Goal: Task Accomplishment & Management: Use online tool/utility

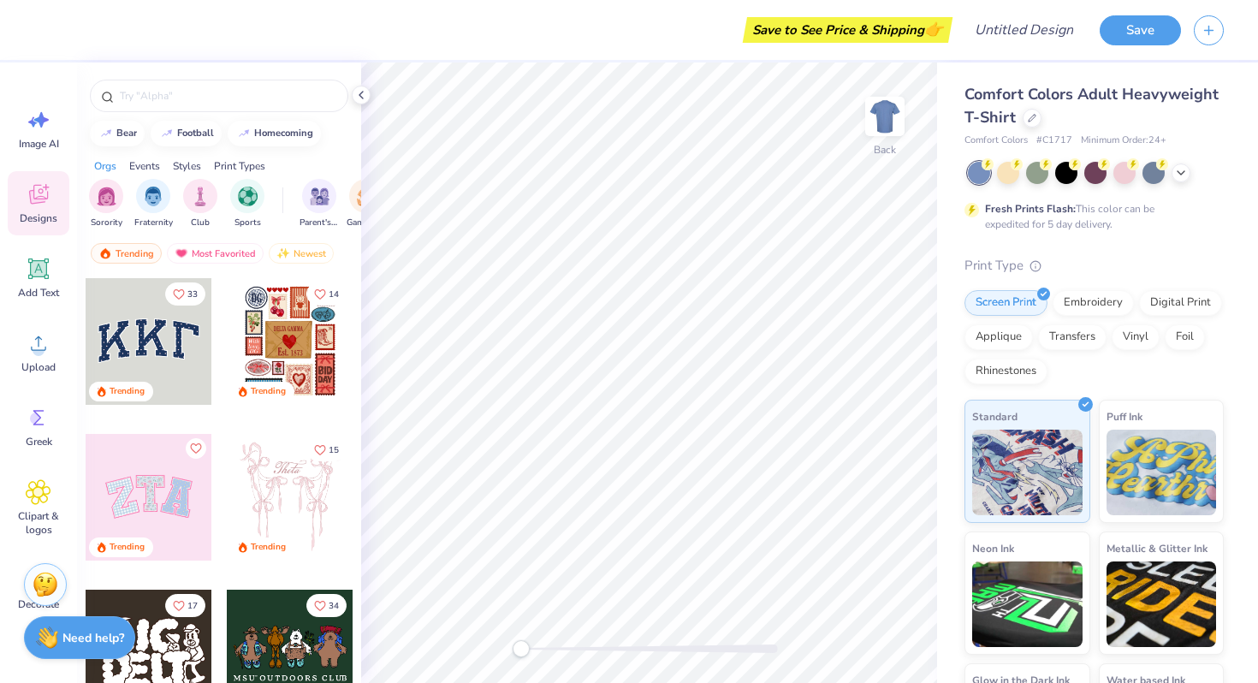
click at [170, 338] on div at bounding box center [149, 341] width 127 height 127
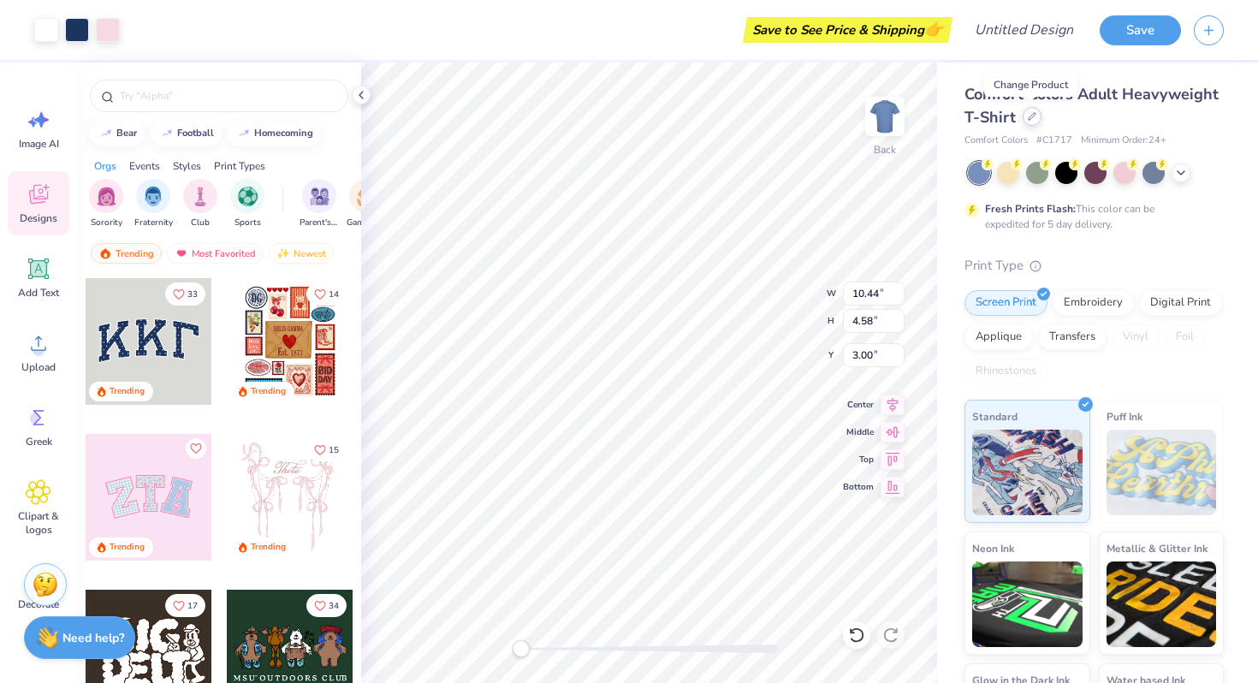
click at [1028, 118] on icon at bounding box center [1031, 116] width 7 height 7
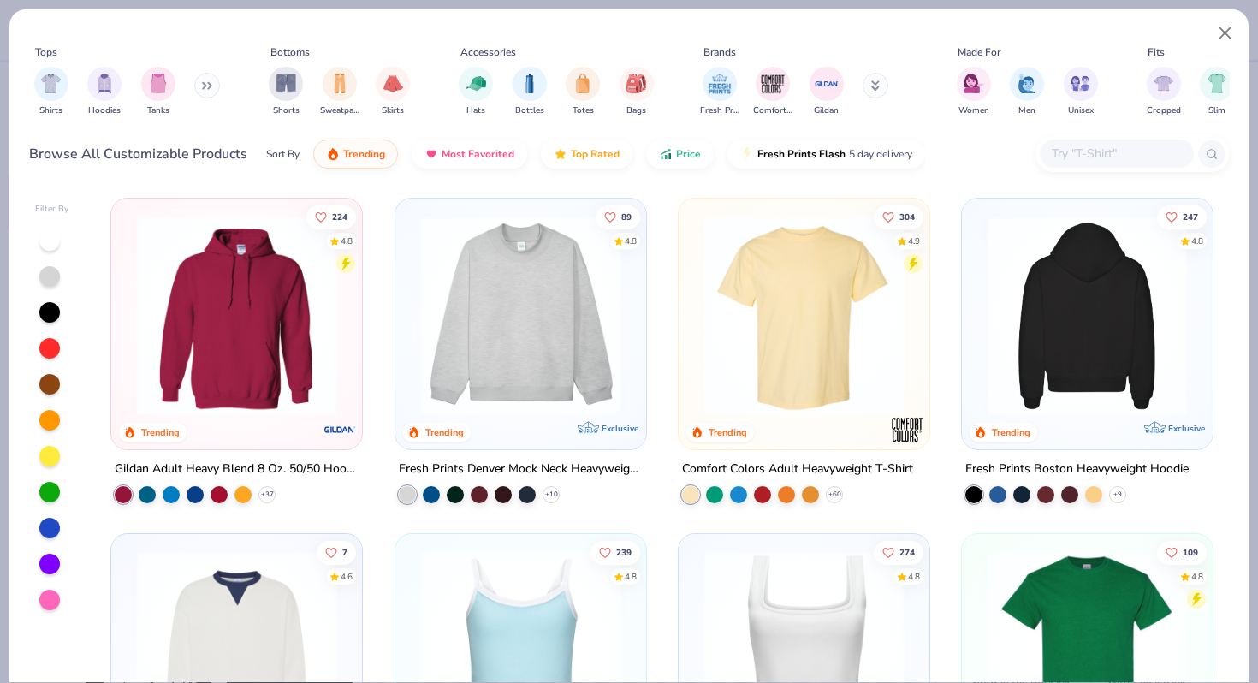
click at [1090, 365] on img at bounding box center [1087, 315] width 216 height 199
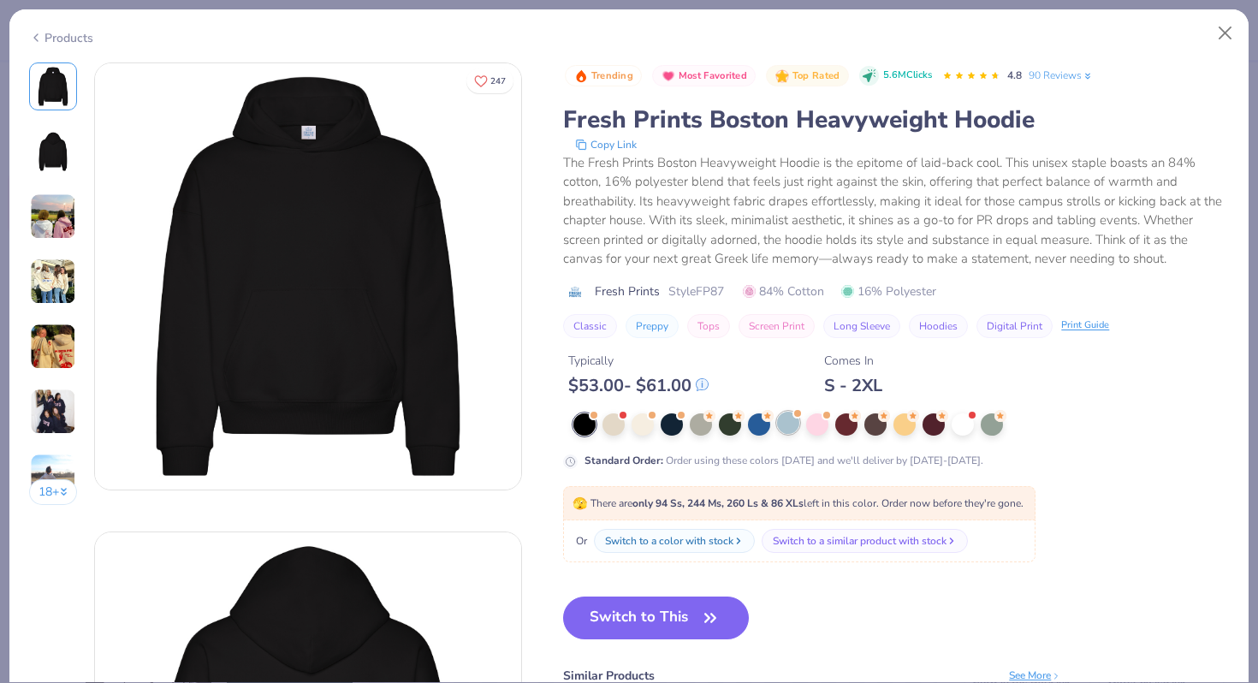
click at [787, 422] on div at bounding box center [788, 423] width 22 height 22
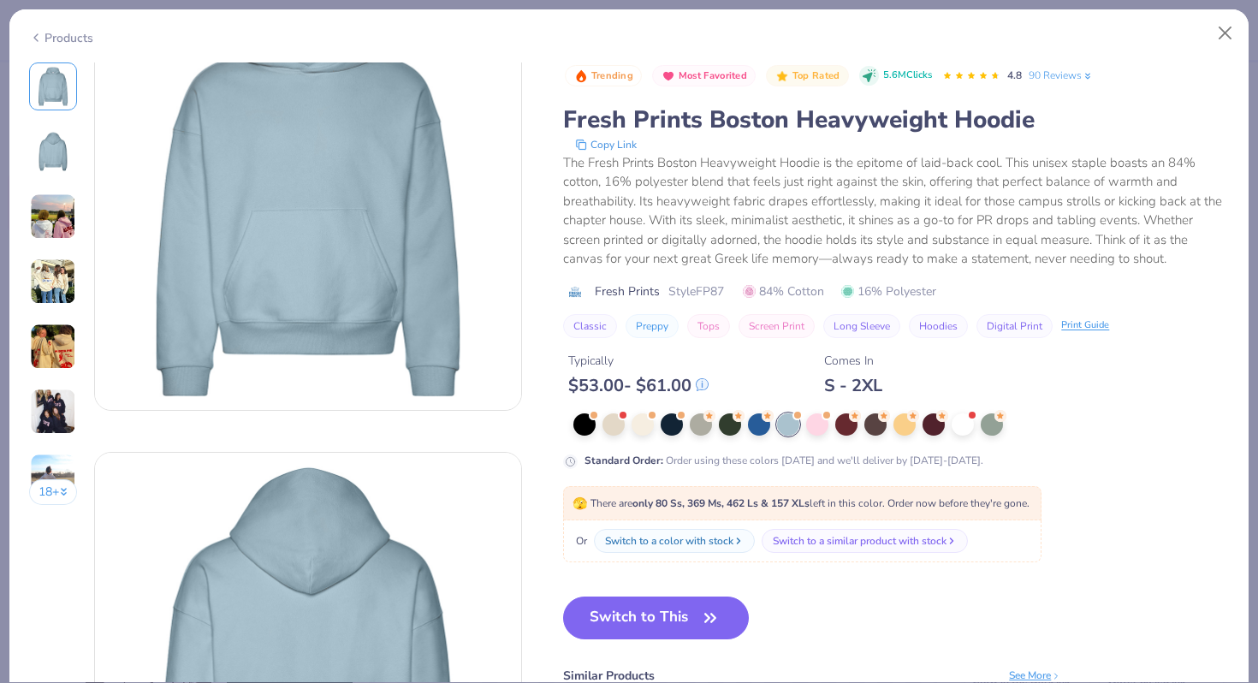
scroll to position [156, 0]
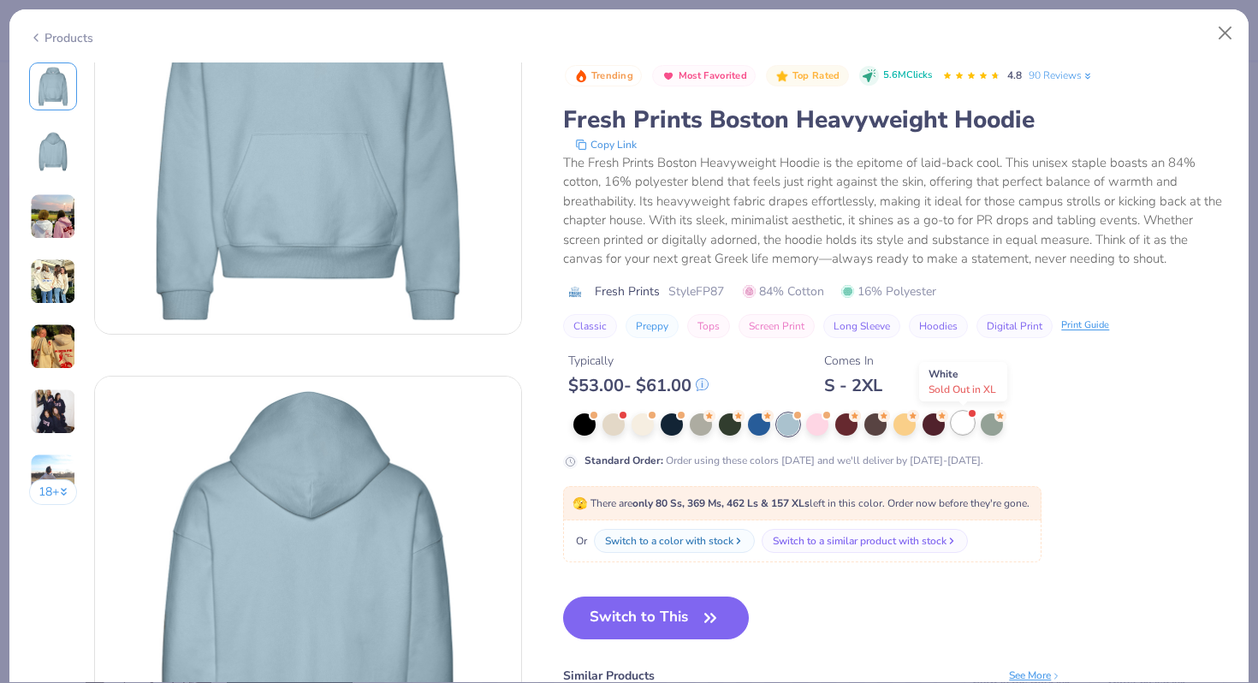
click at [967, 423] on div at bounding box center [962, 423] width 22 height 22
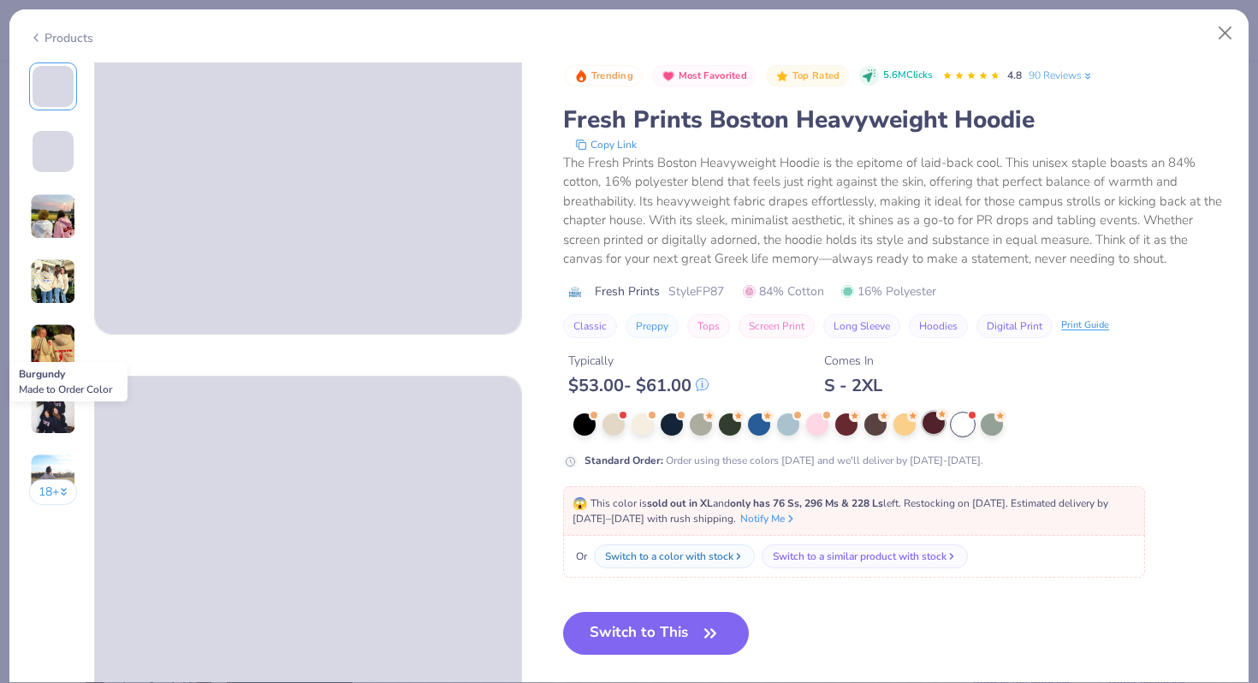
click at [931, 420] on div at bounding box center [933, 423] width 22 height 22
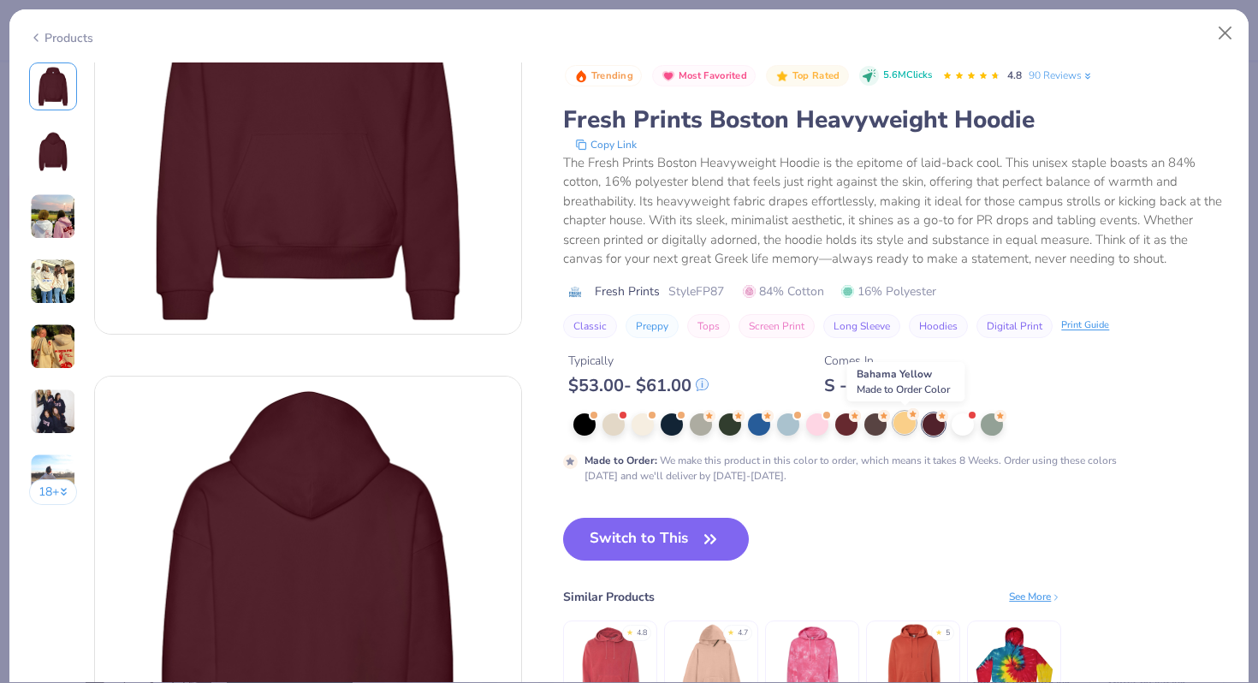
click at [903, 422] on div at bounding box center [904, 423] width 22 height 22
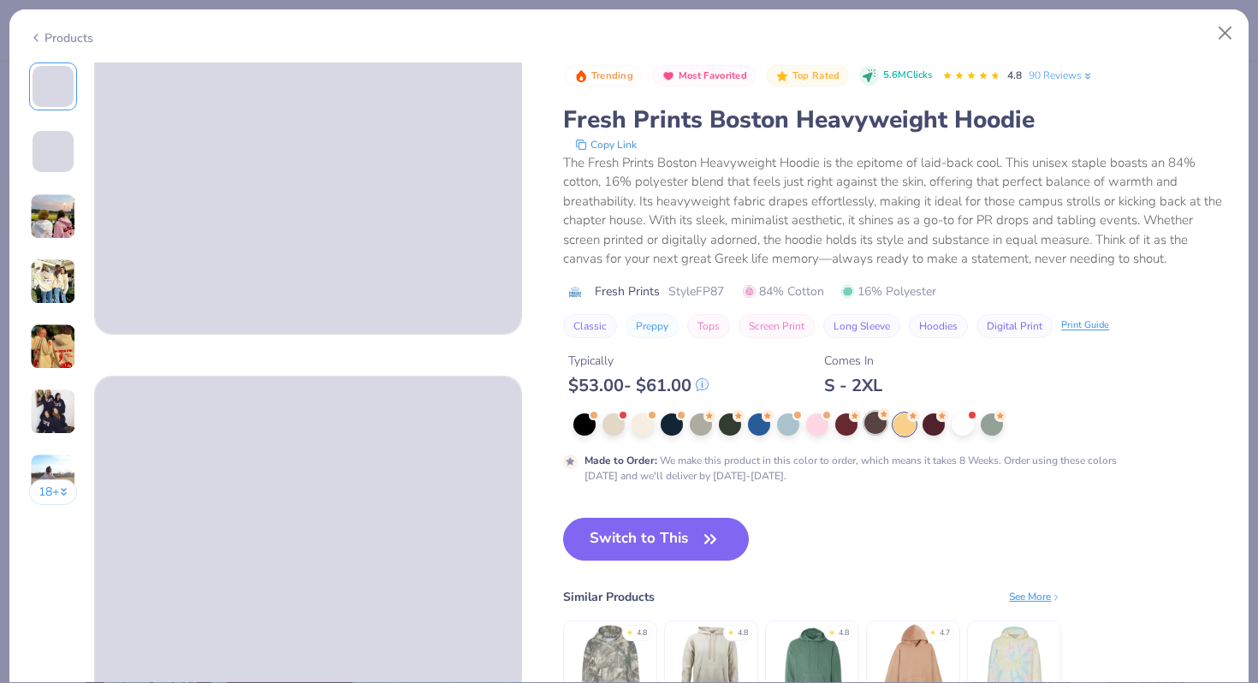
click at [880, 423] on div at bounding box center [875, 423] width 22 height 22
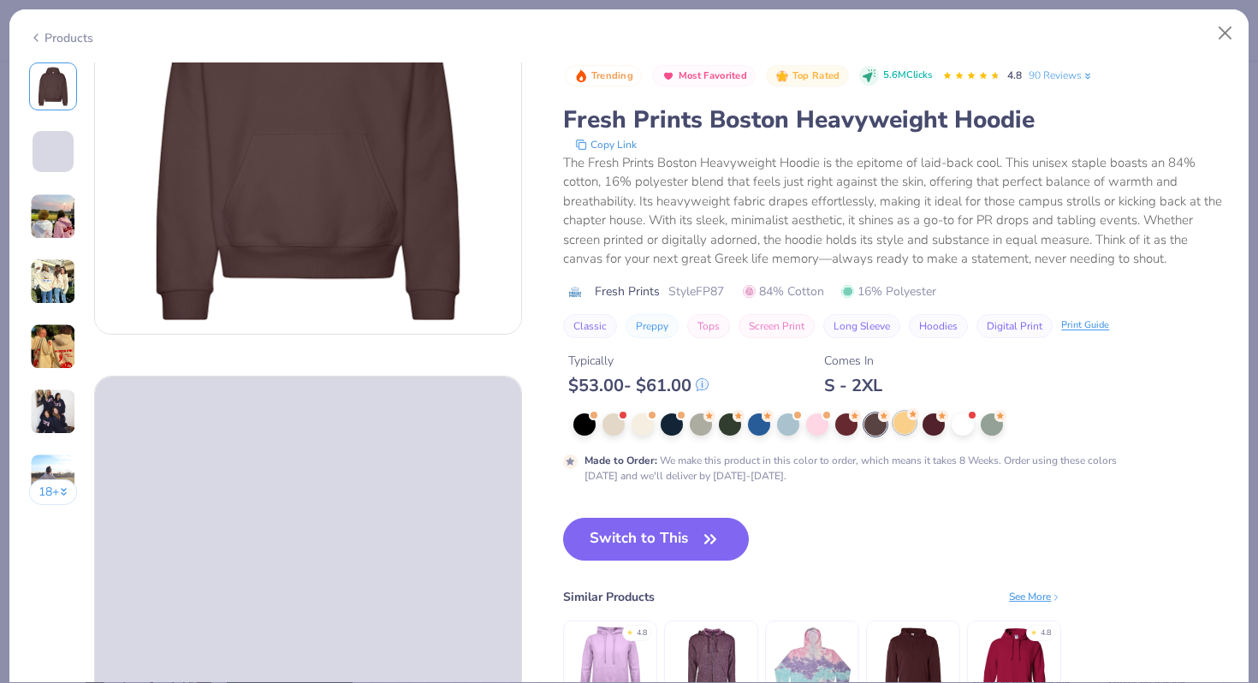
click at [914, 422] on div at bounding box center [904, 423] width 22 height 22
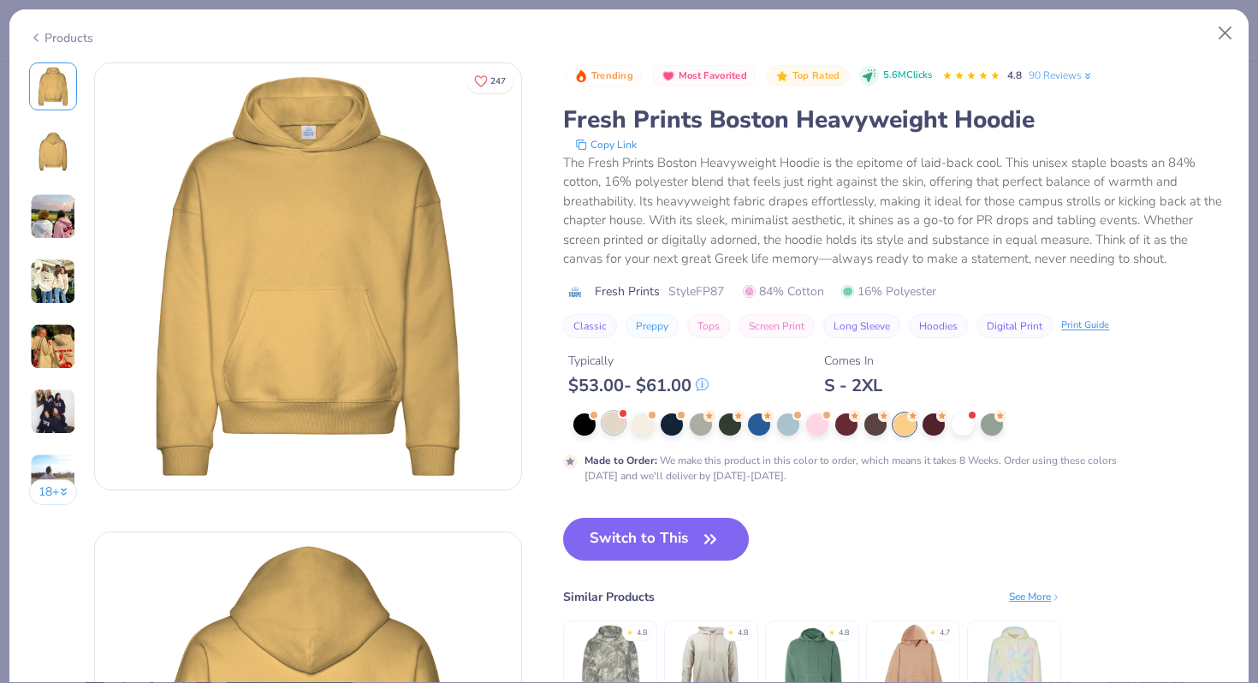
click at [617, 421] on div at bounding box center [613, 423] width 22 height 22
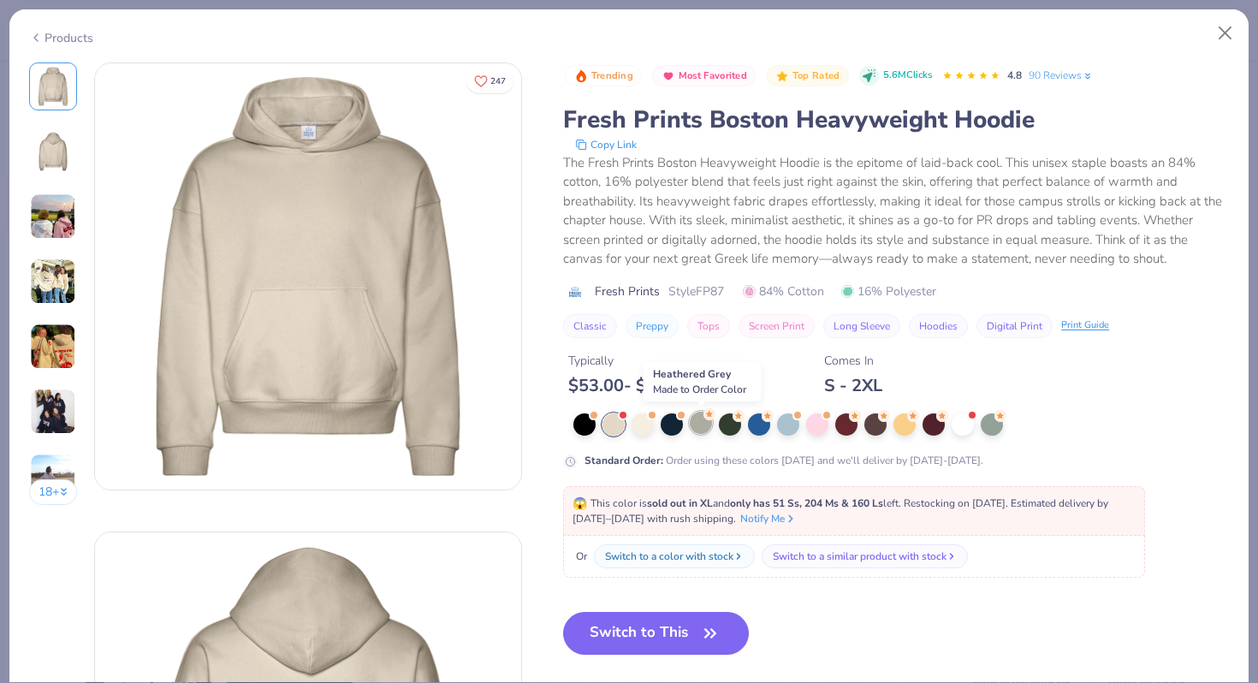
click at [705, 423] on div at bounding box center [701, 423] width 22 height 22
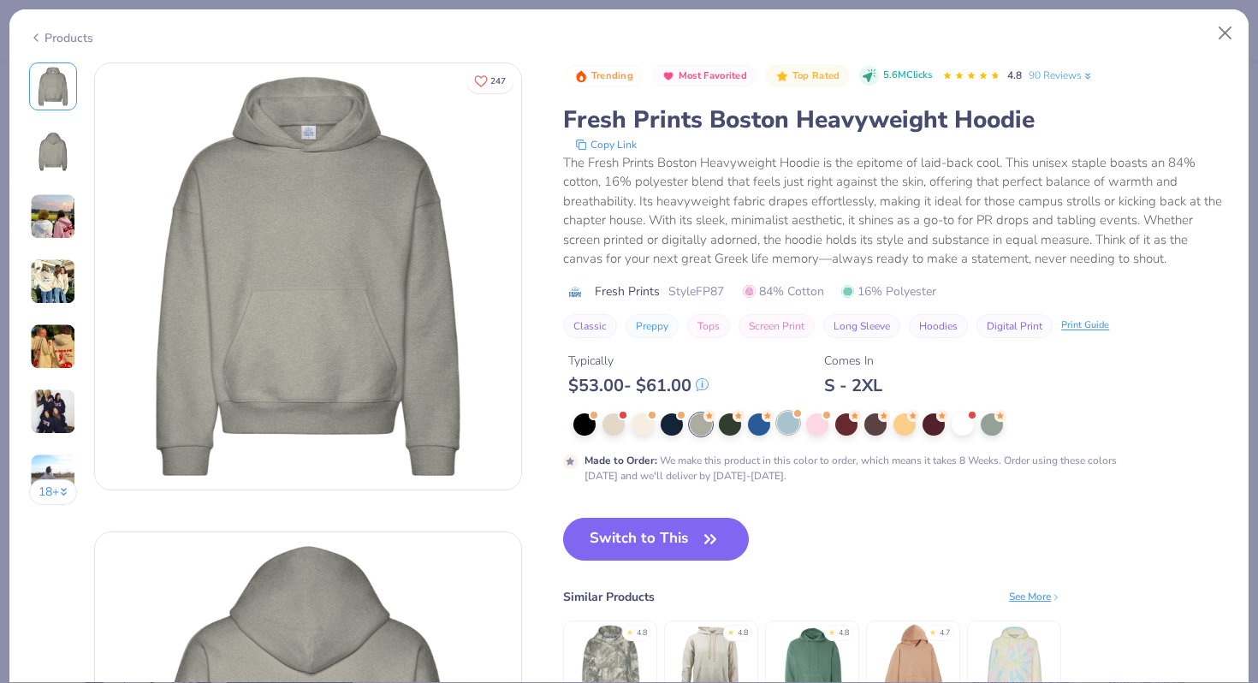
click at [789, 419] on div at bounding box center [788, 423] width 22 height 22
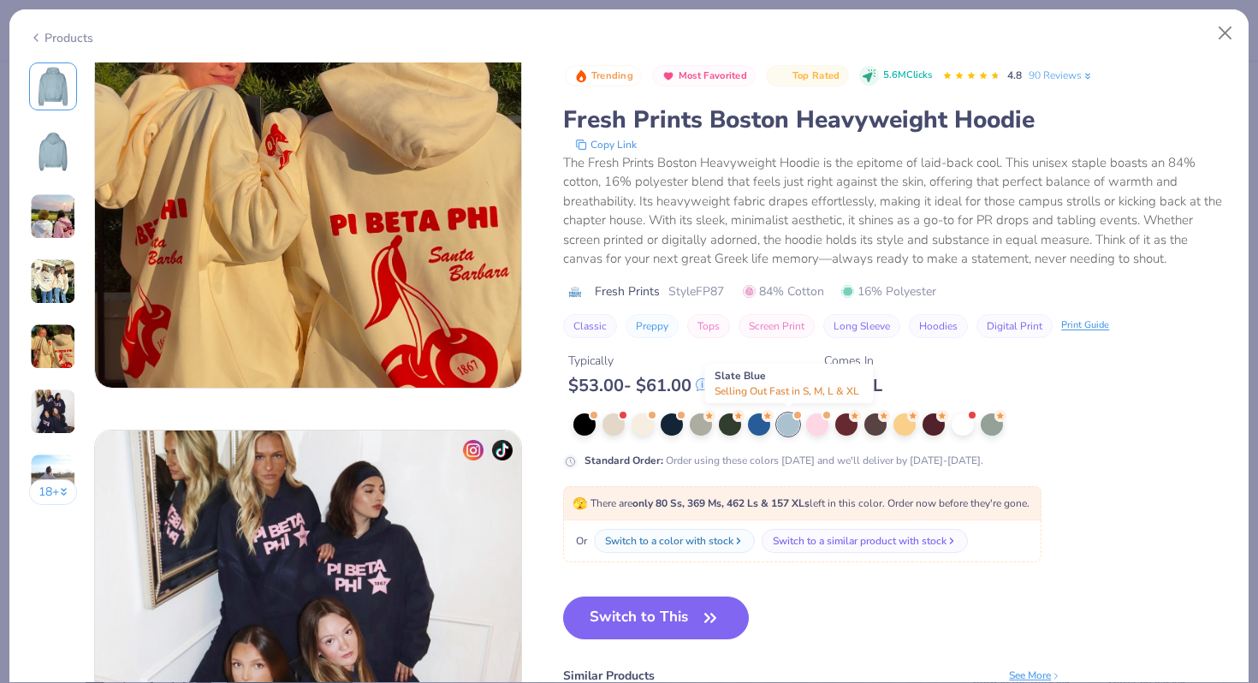
scroll to position [1957, 0]
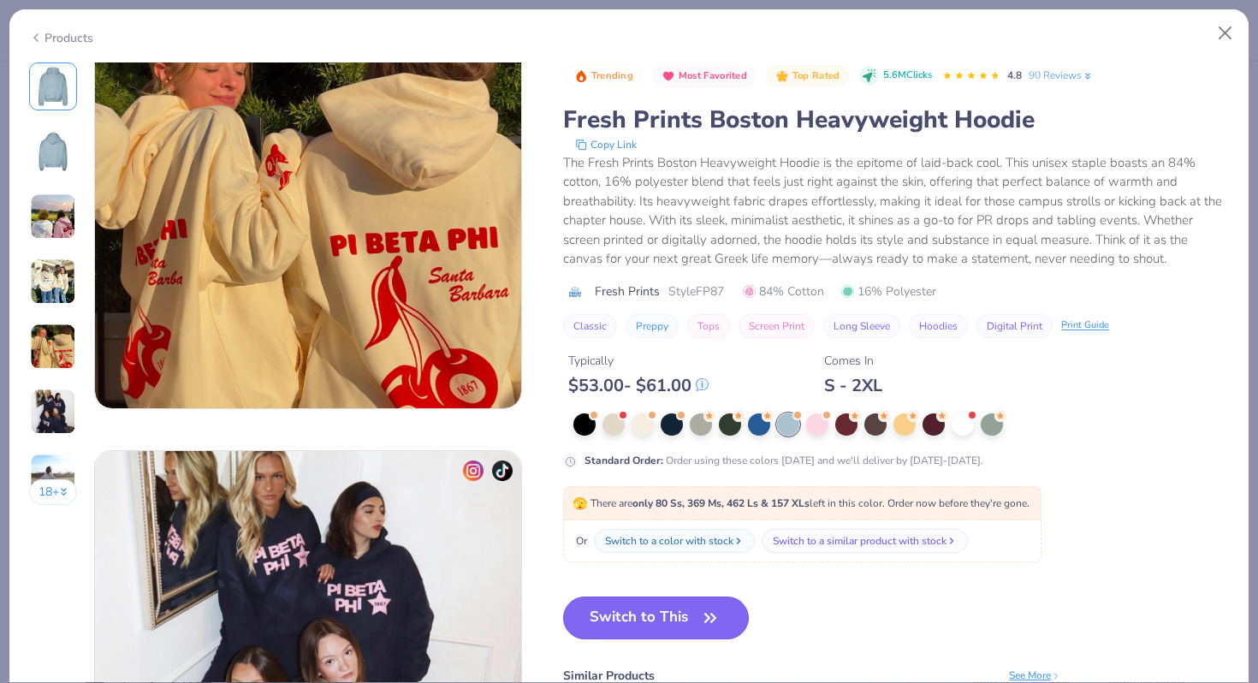
click at [685, 616] on button "Switch to This" at bounding box center [656, 617] width 186 height 43
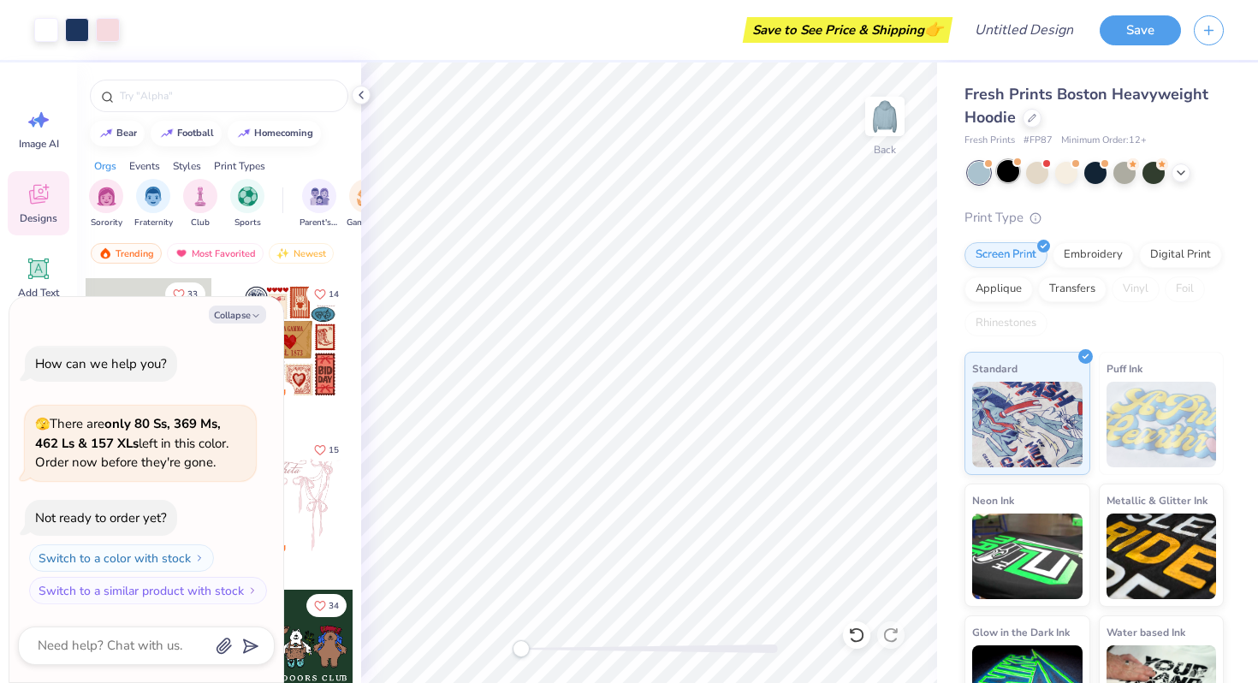
click at [1017, 174] on div at bounding box center [1008, 171] width 22 height 22
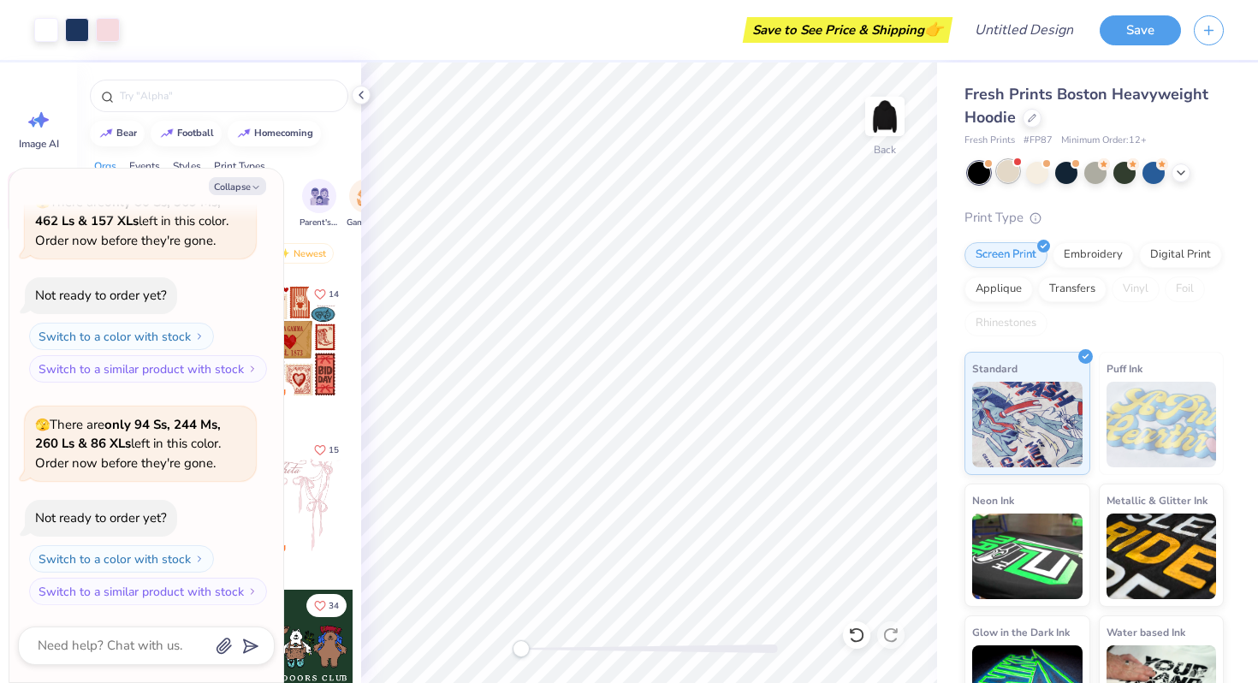
click at [1007, 173] on div at bounding box center [1008, 171] width 22 height 22
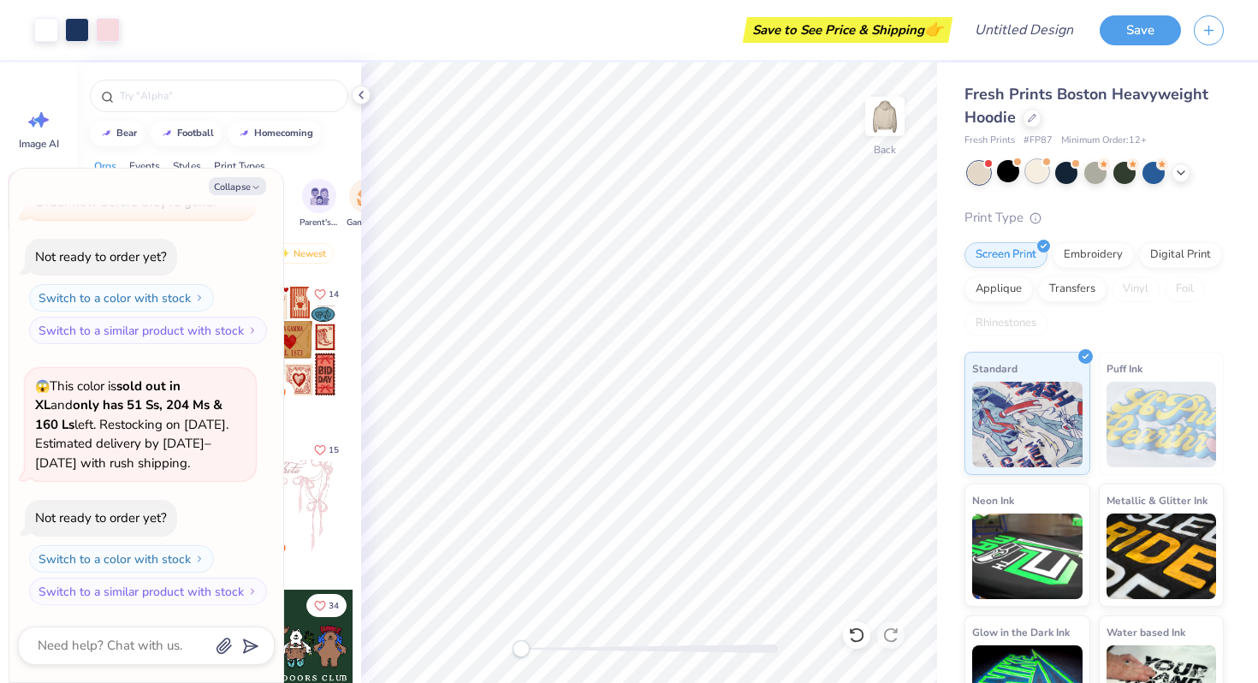
click at [1027, 173] on div at bounding box center [1037, 171] width 22 height 22
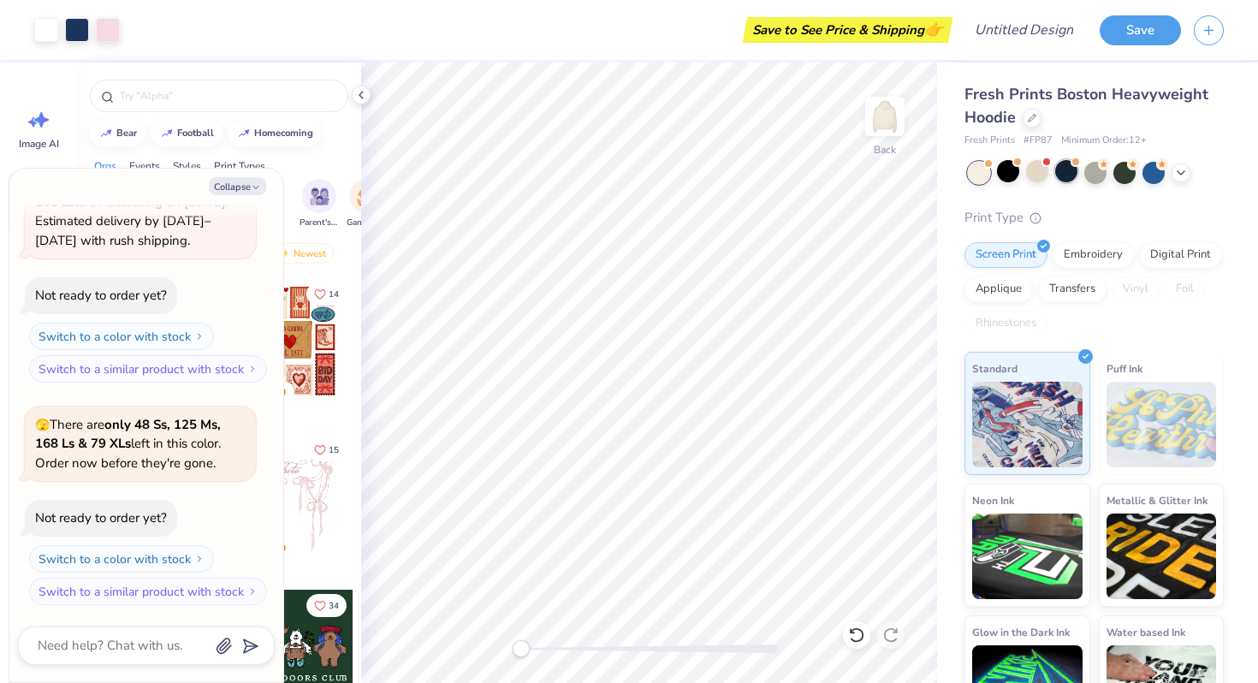
click at [1062, 173] on div at bounding box center [1066, 171] width 22 height 22
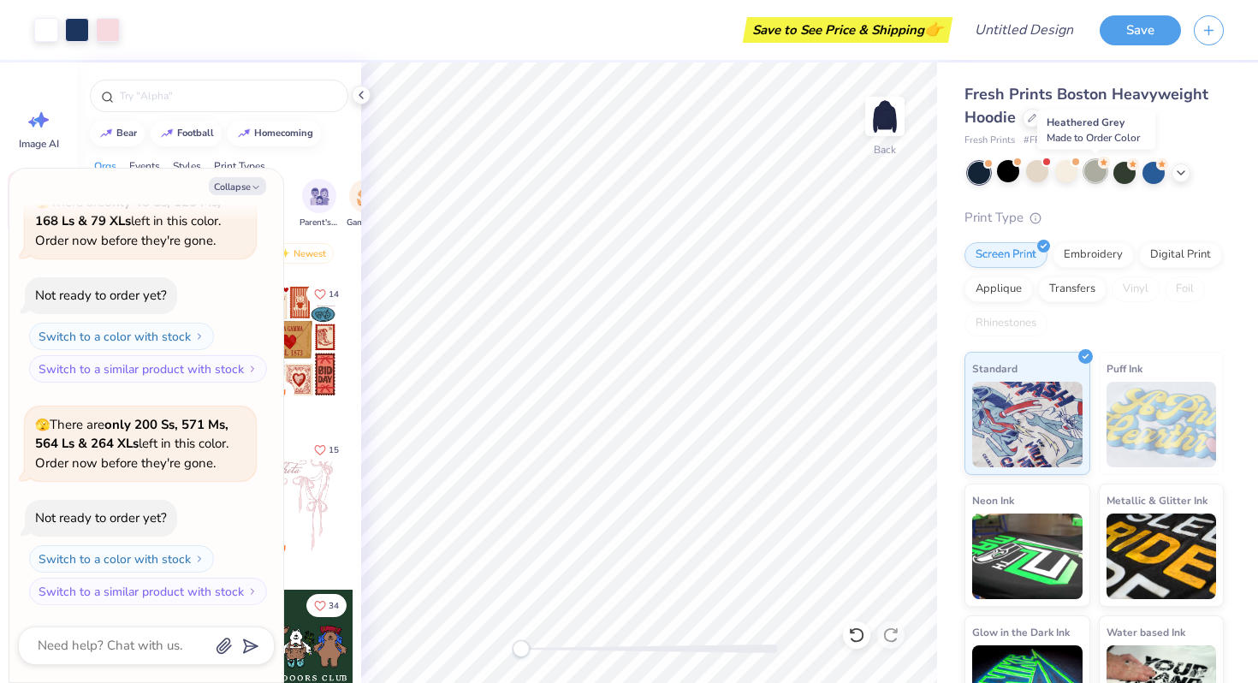
click at [1104, 174] on div at bounding box center [1095, 171] width 22 height 22
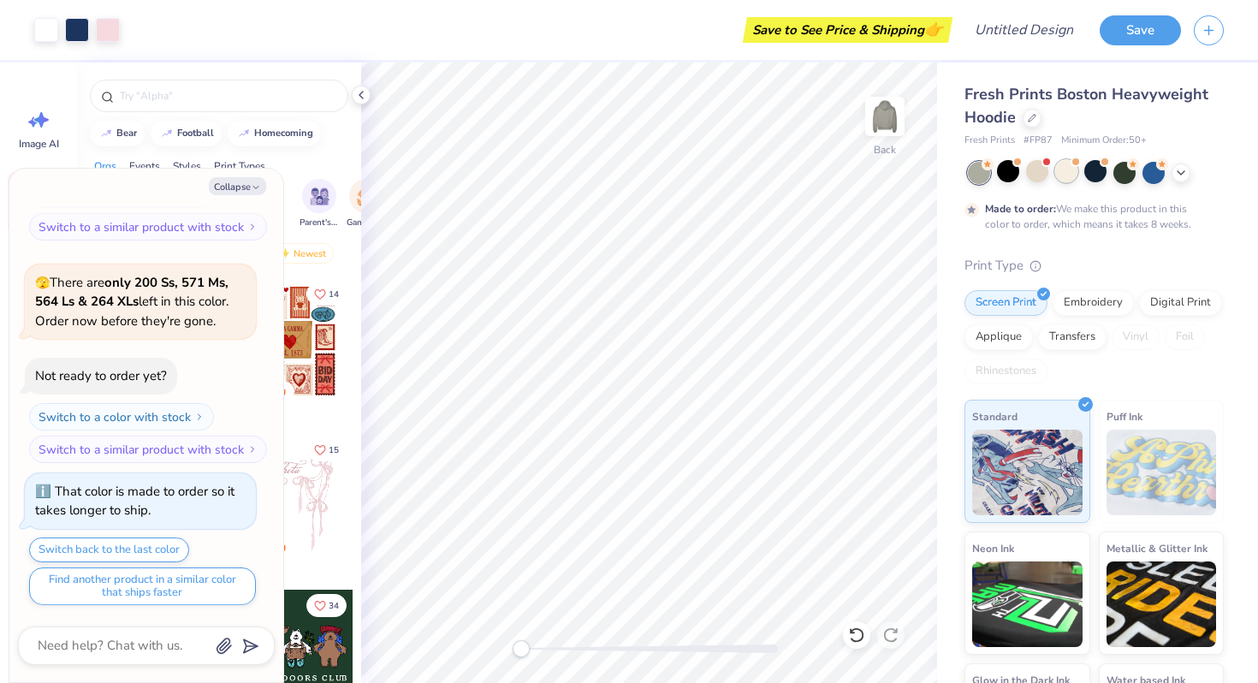
click at [1072, 171] on div at bounding box center [1066, 171] width 22 height 22
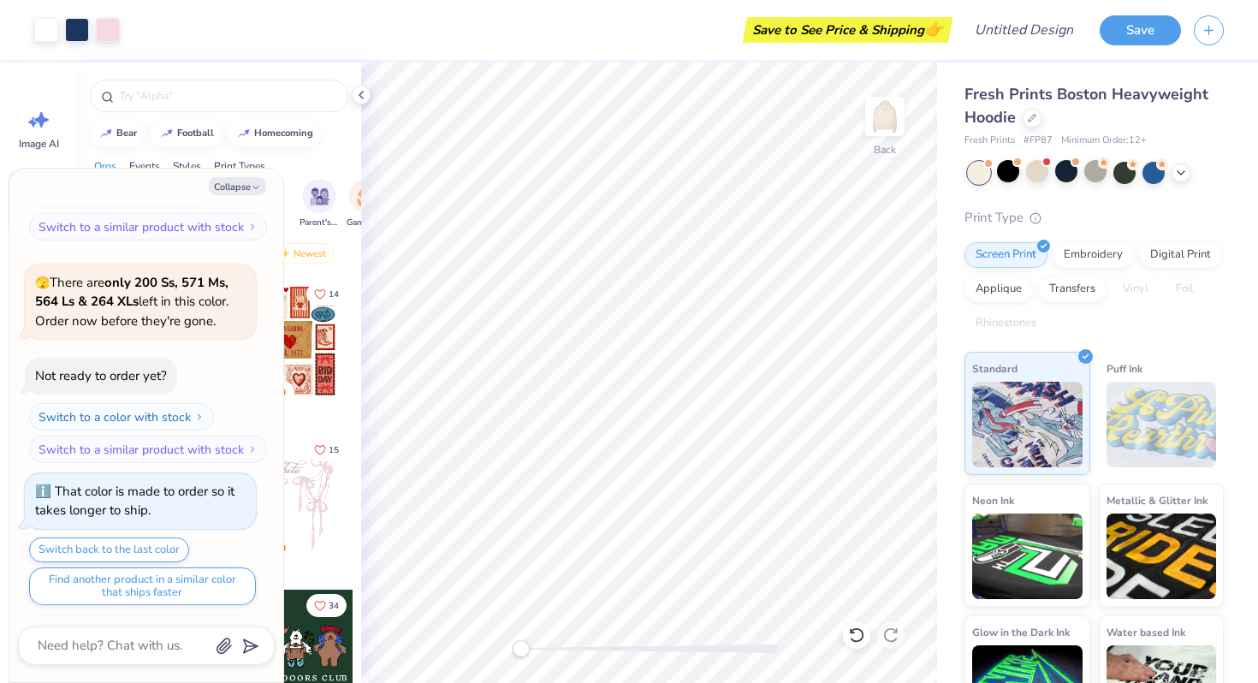
scroll to position [1250, 0]
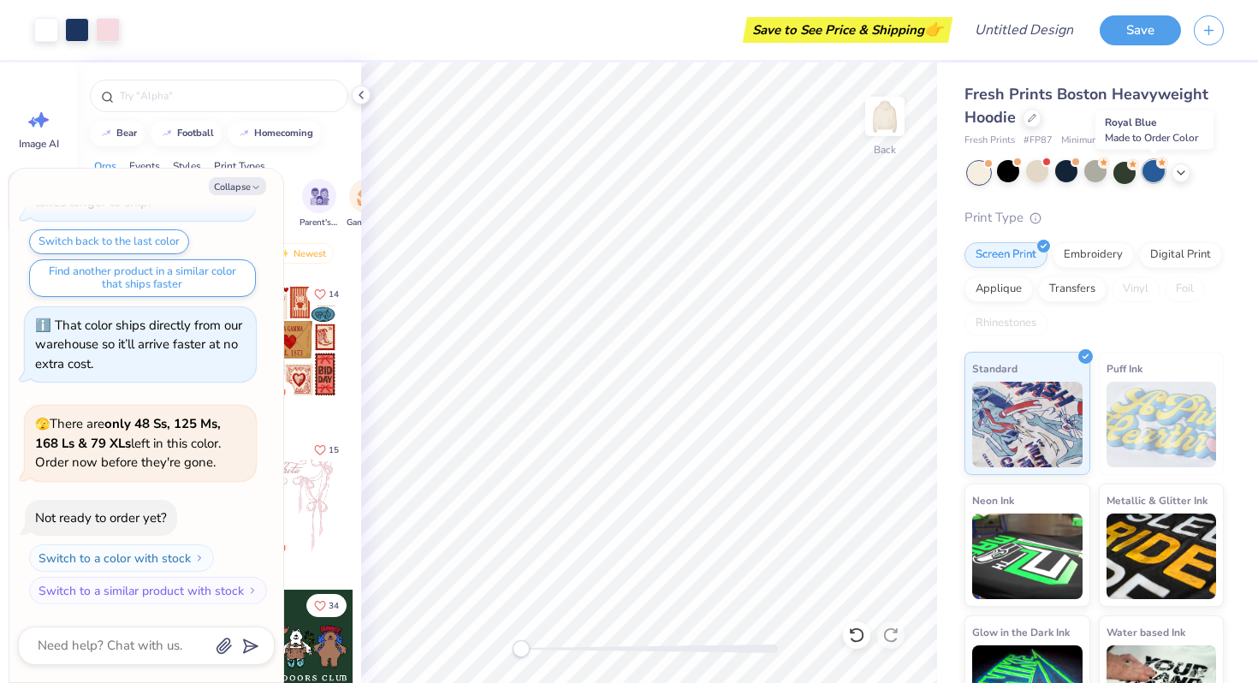
click at [1155, 171] on div at bounding box center [1153, 171] width 22 height 22
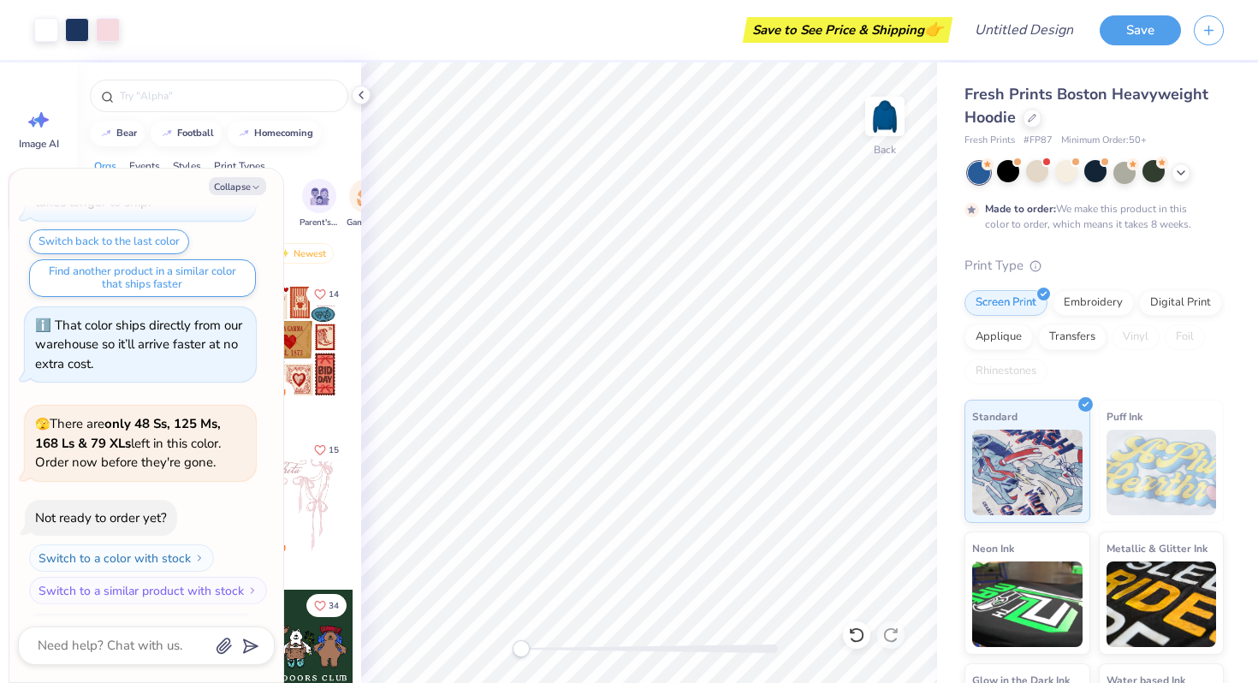
scroll to position [1392, 0]
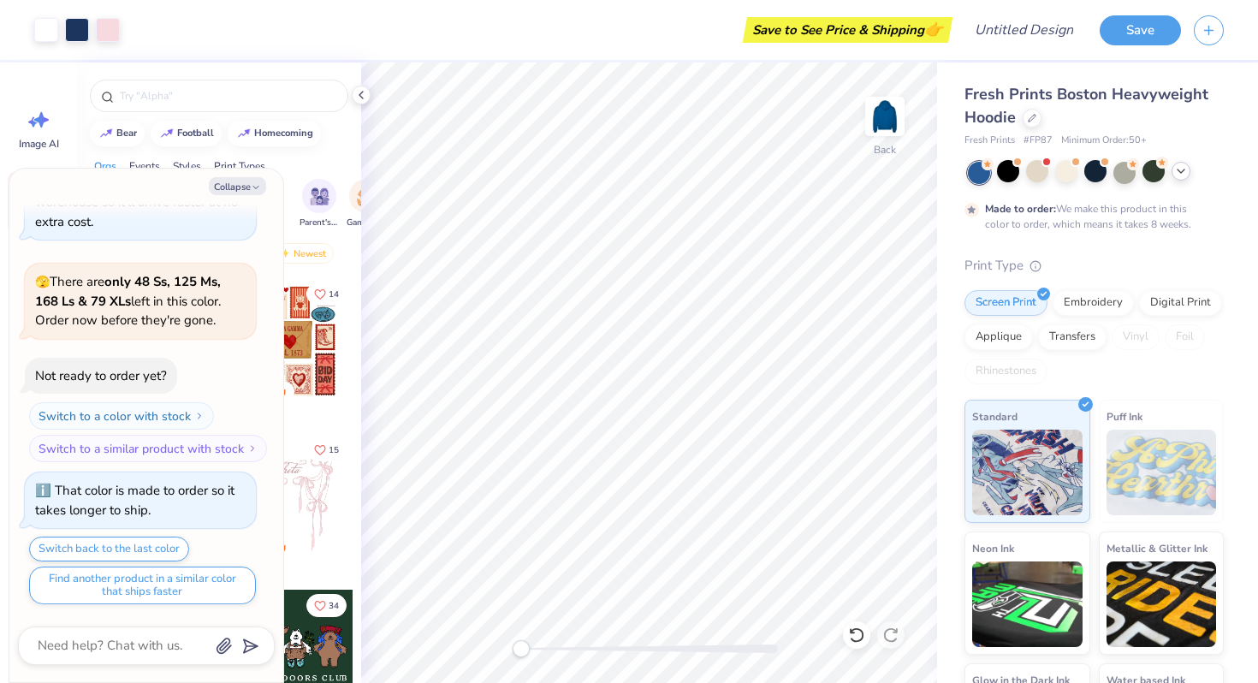
click at [1187, 171] on icon at bounding box center [1181, 171] width 14 height 14
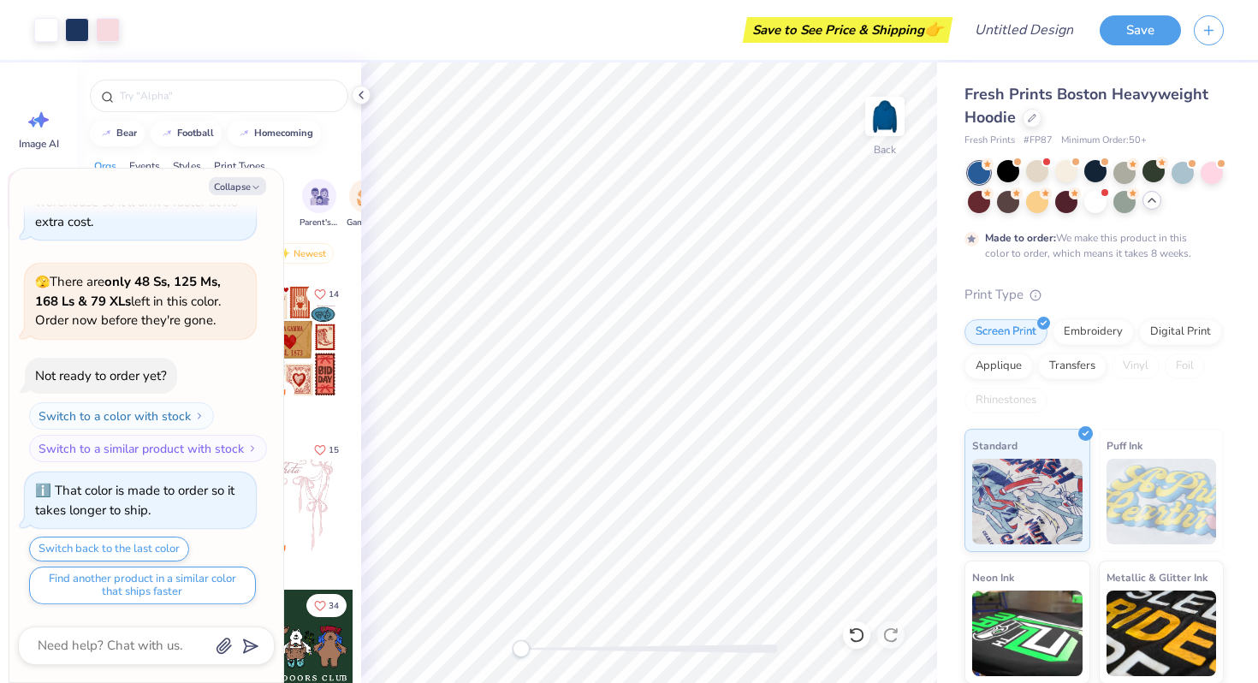
click at [1110, 198] on div at bounding box center [1096, 187] width 256 height 51
click at [1098, 198] on div at bounding box center [1095, 200] width 22 height 22
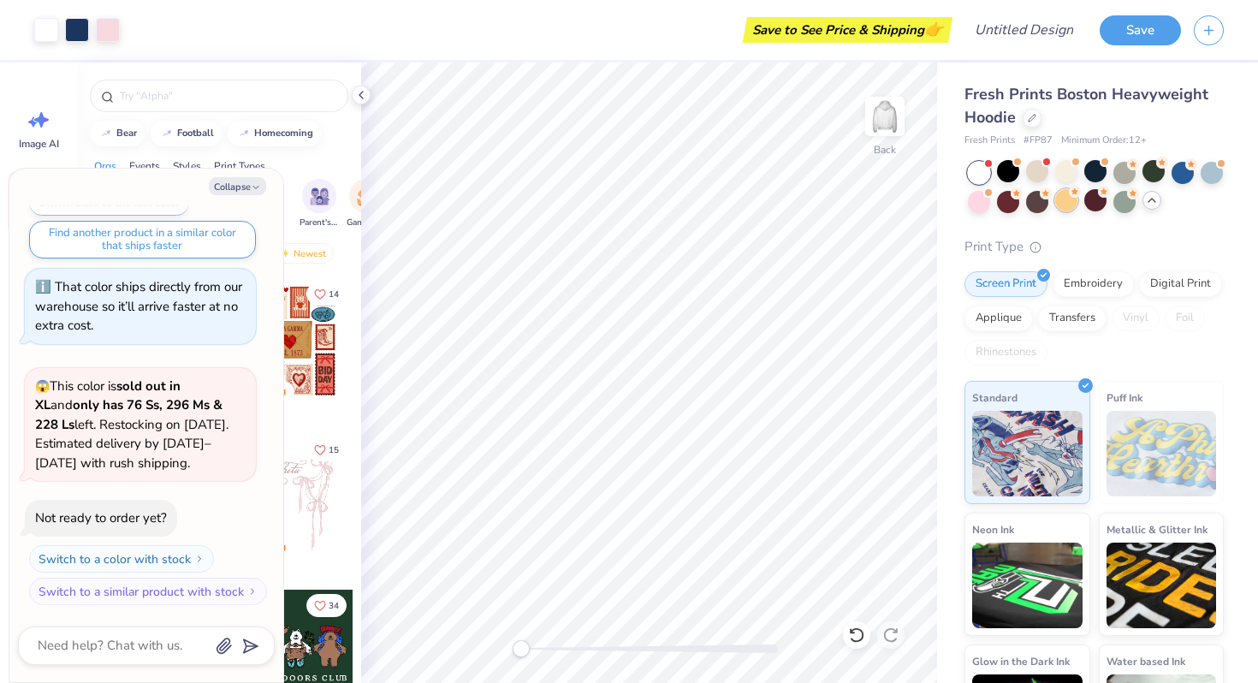
click at [1057, 199] on div at bounding box center [1066, 200] width 22 height 22
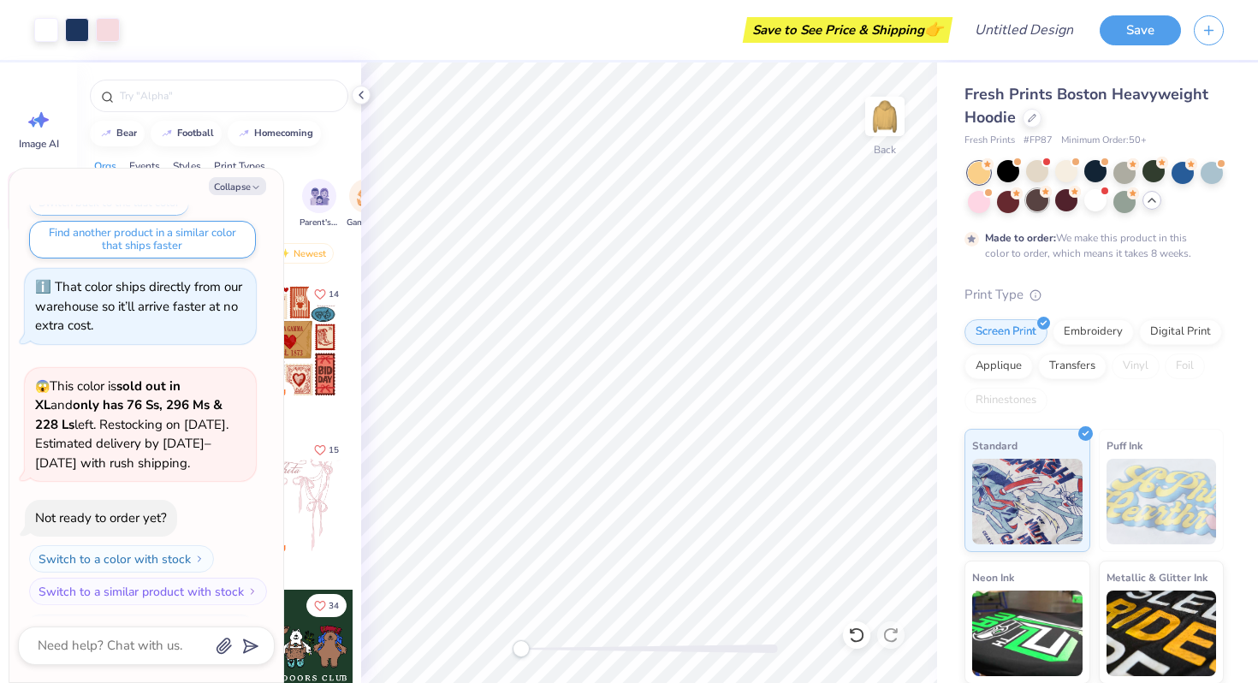
scroll to position [1880, 0]
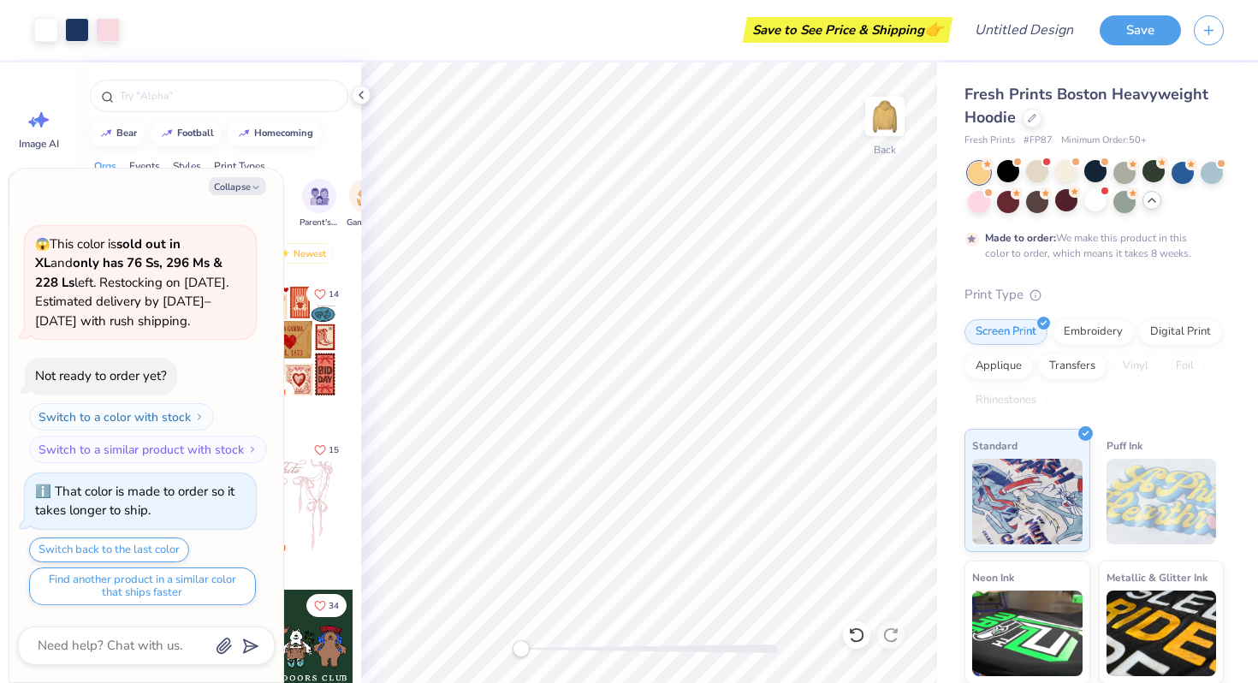
click at [1022, 201] on div at bounding box center [1096, 187] width 256 height 51
click at [1006, 201] on div at bounding box center [1008, 200] width 22 height 22
click at [984, 201] on div at bounding box center [979, 200] width 22 height 22
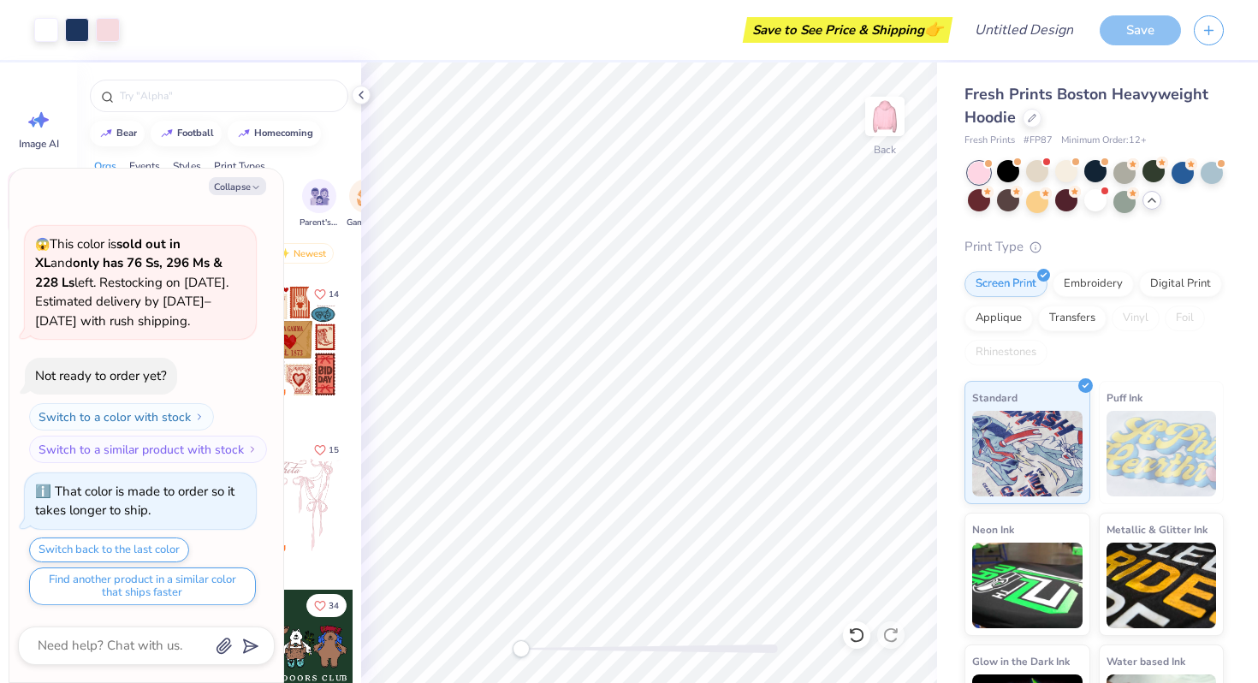
scroll to position [2188, 0]
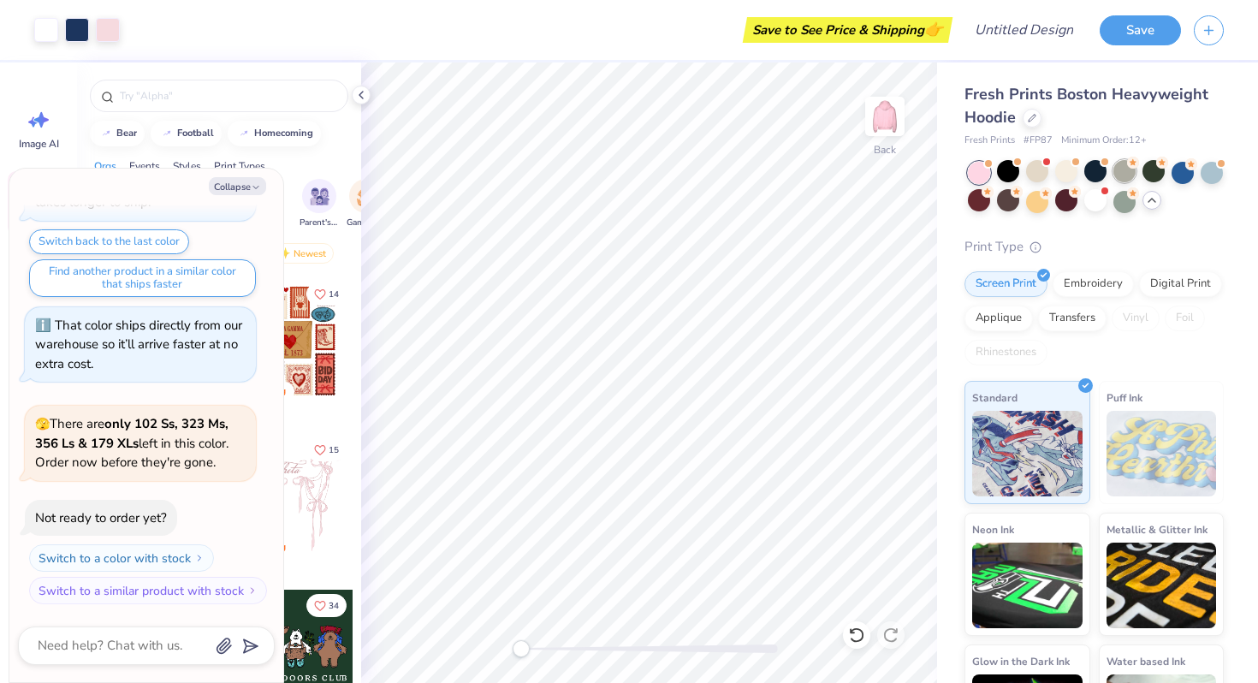
click at [1122, 169] on div at bounding box center [1124, 171] width 22 height 22
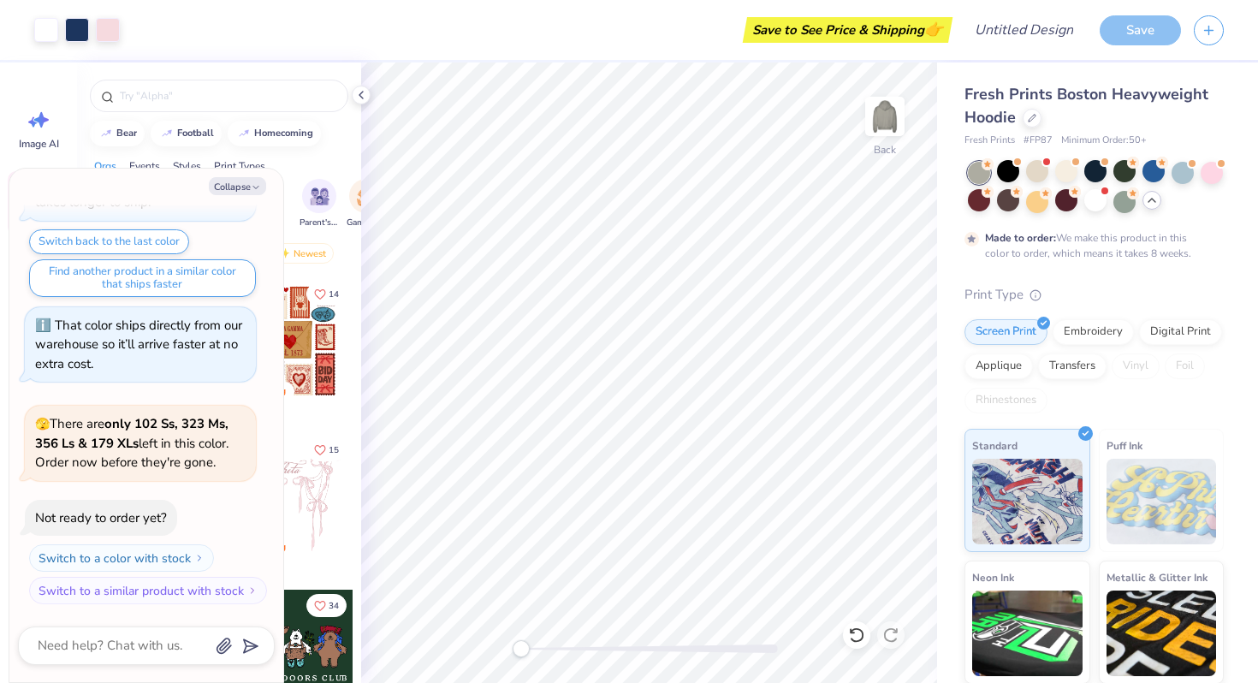
scroll to position [2330, 0]
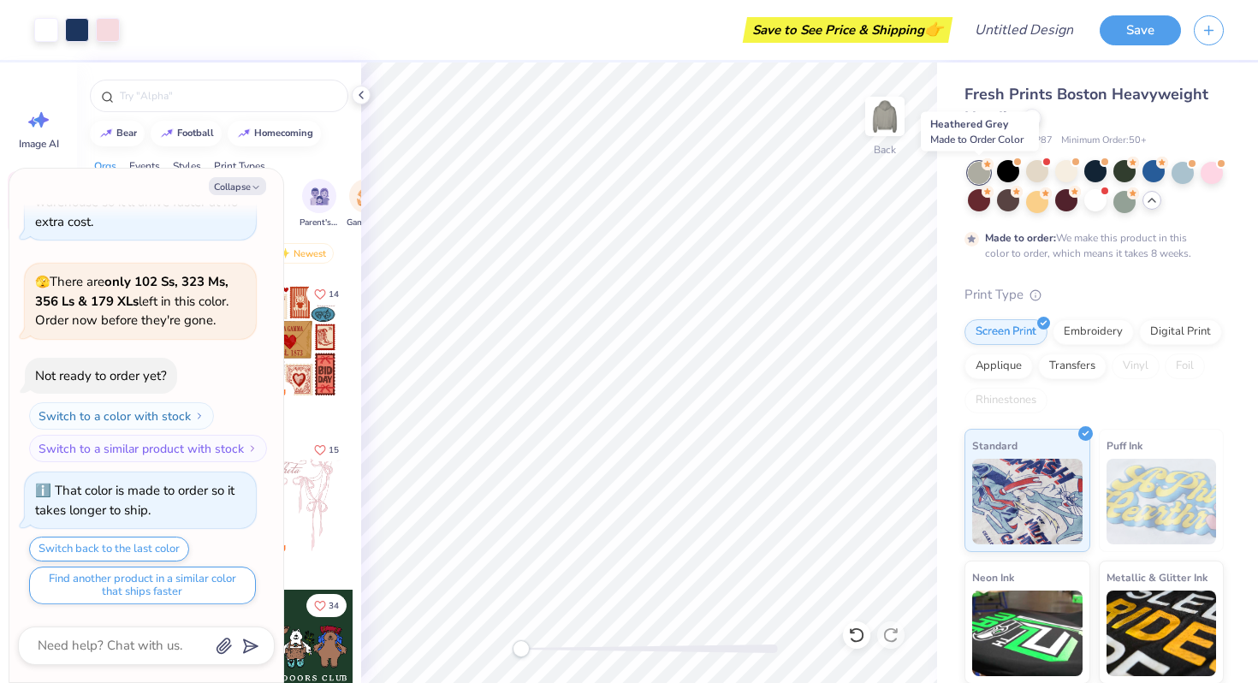
click at [983, 175] on div at bounding box center [979, 173] width 22 height 22
click at [1010, 173] on div at bounding box center [1008, 171] width 22 height 22
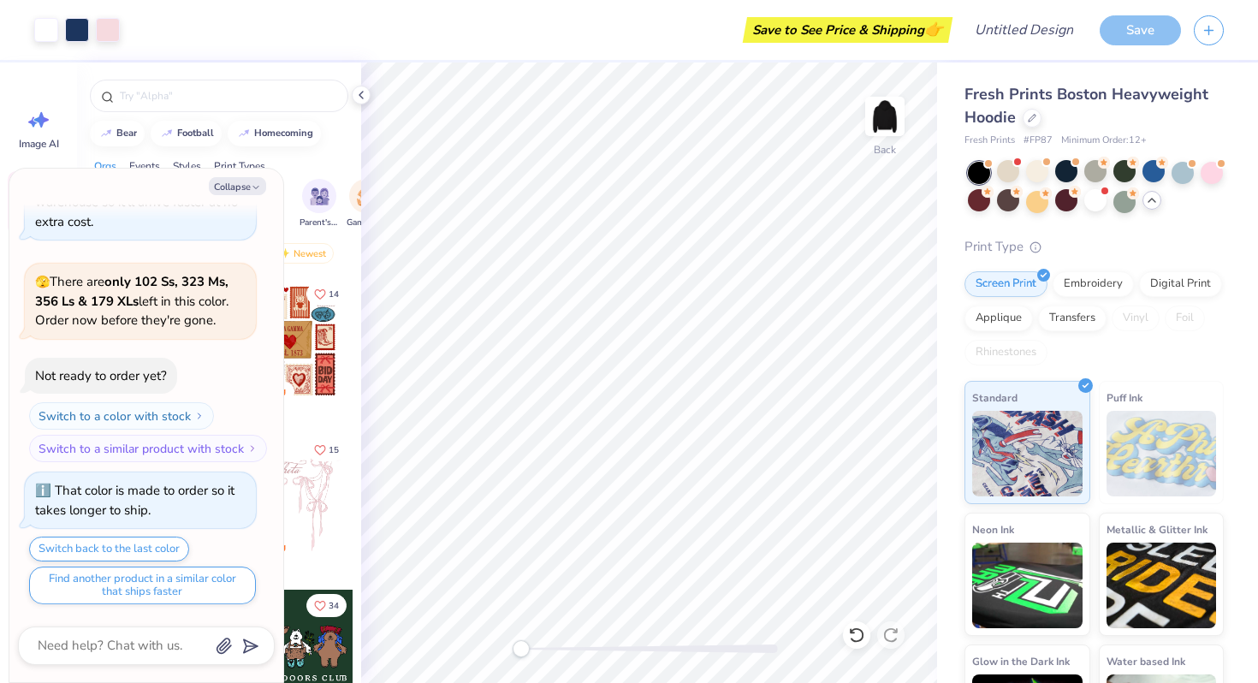
scroll to position [2637, 0]
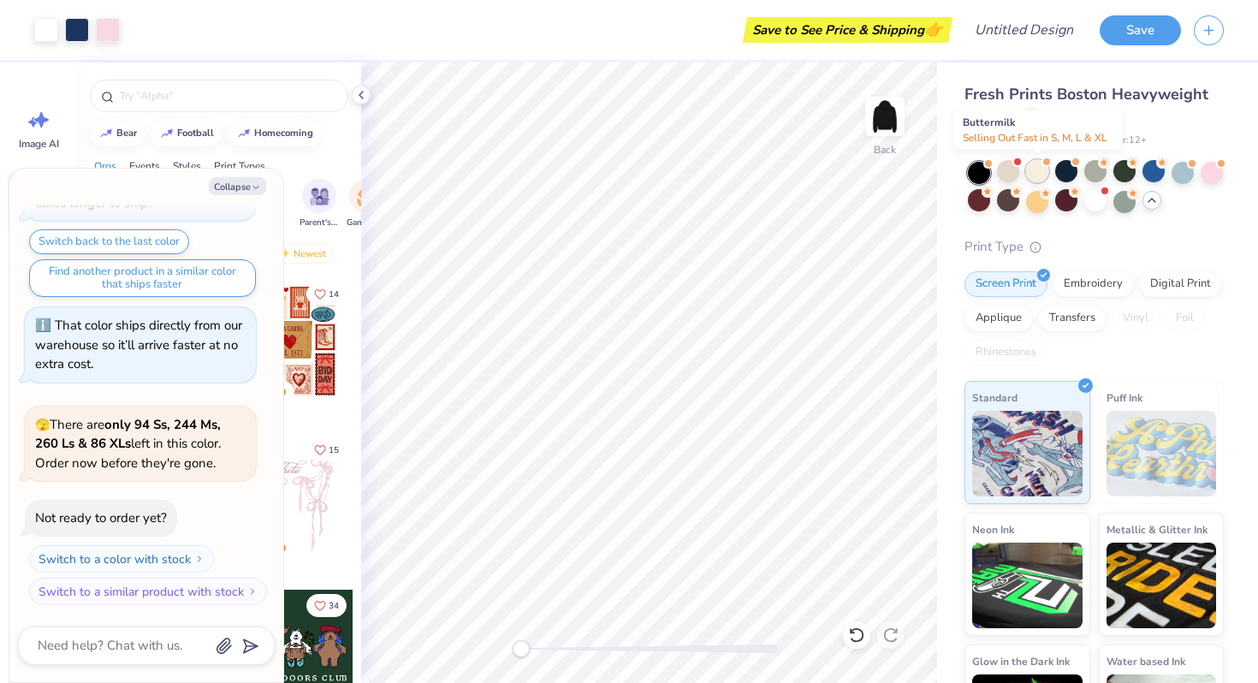
click at [1044, 170] on div at bounding box center [1037, 171] width 22 height 22
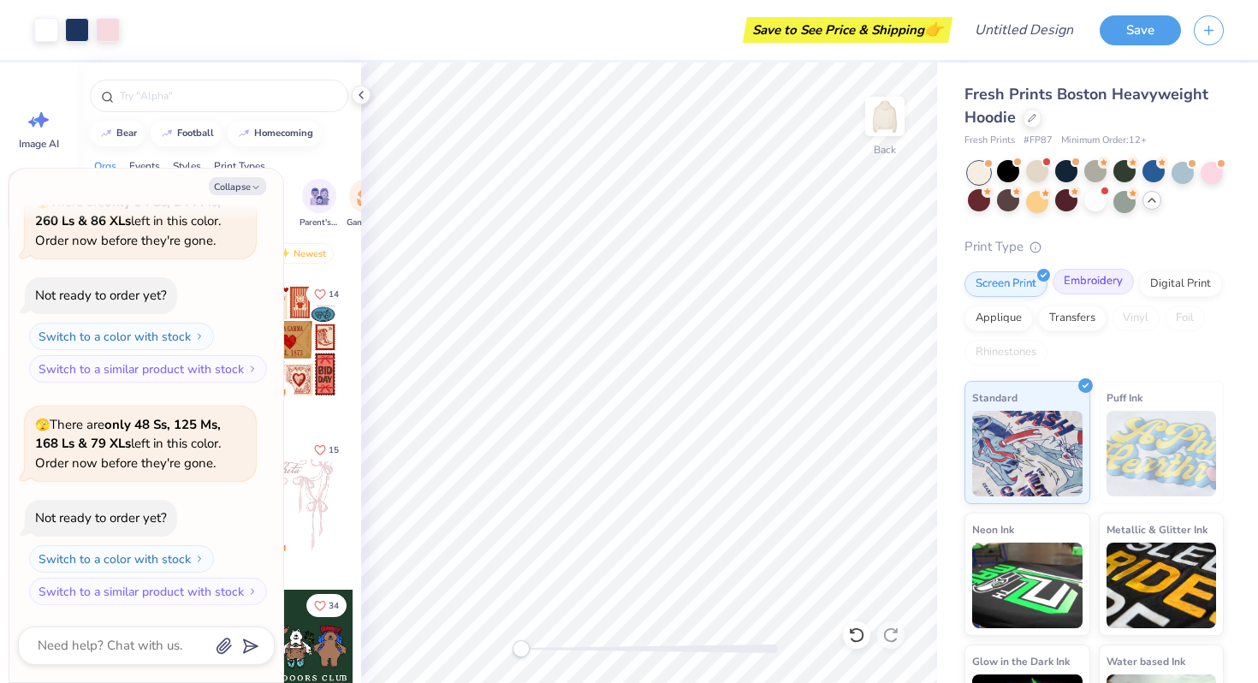
click at [1114, 285] on div "Embroidery" at bounding box center [1092, 282] width 81 height 26
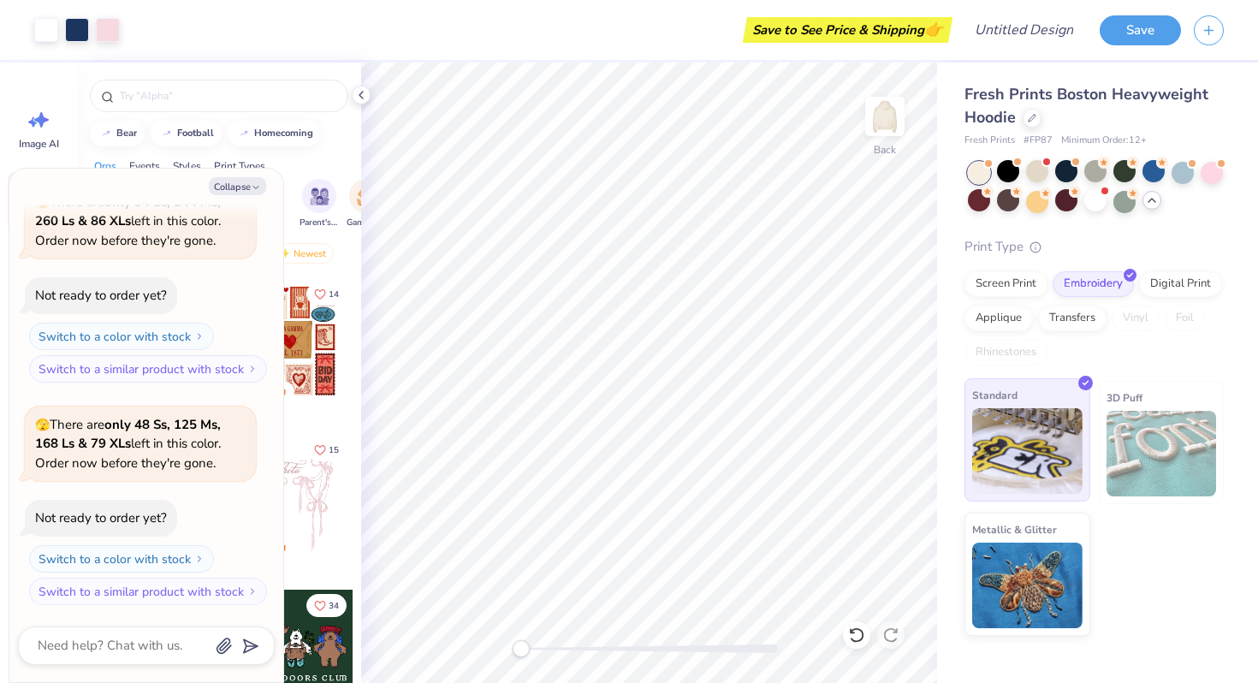
click at [1054, 450] on img at bounding box center [1027, 451] width 110 height 86
click at [1187, 286] on div "Digital Print" at bounding box center [1180, 282] width 83 height 26
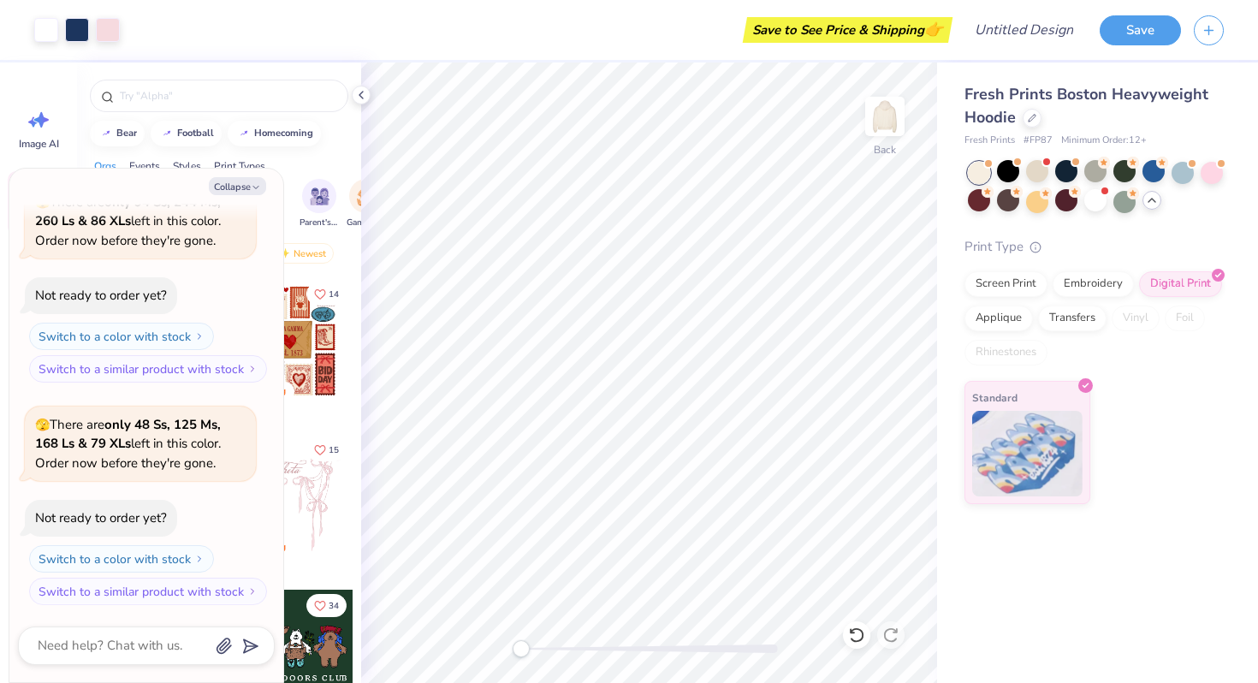
click at [1004, 297] on div "Screen Print Embroidery Digital Print Applique Transfers Vinyl Foil Rhinestones" at bounding box center [1093, 318] width 259 height 94
click at [1004, 290] on div "Screen Print" at bounding box center [1005, 282] width 83 height 26
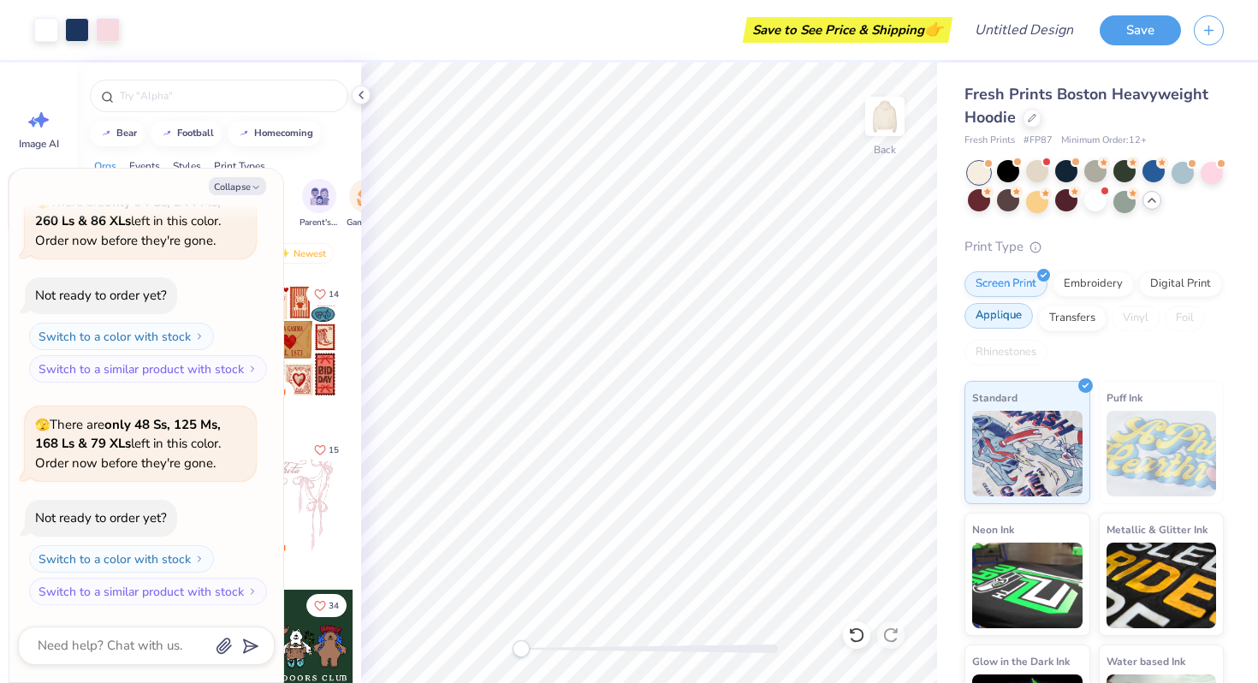
click at [1009, 313] on div "Applique" at bounding box center [998, 316] width 68 height 26
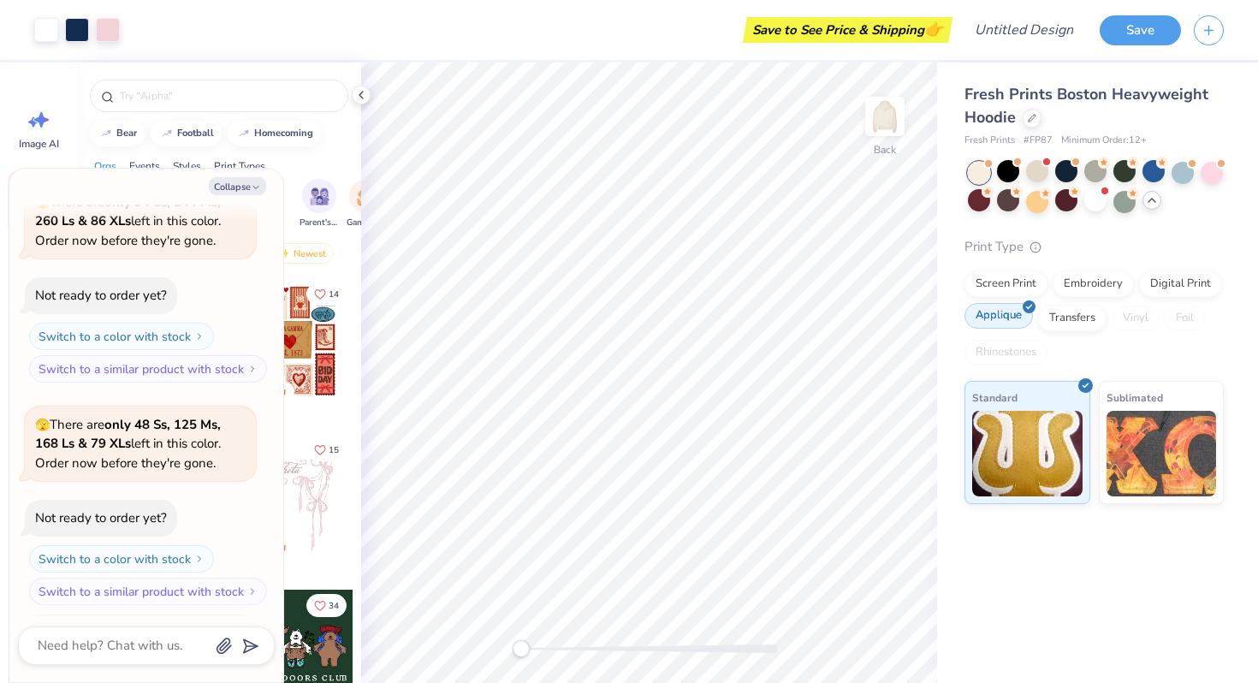
scroll to position [2964, 0]
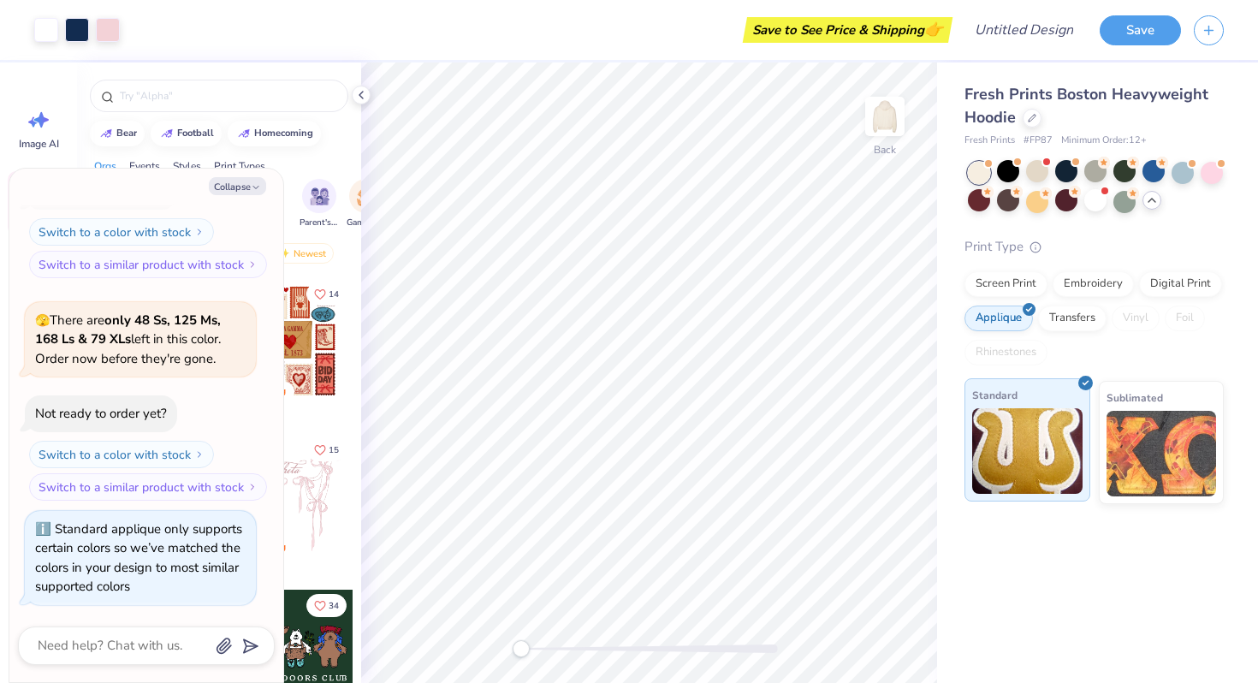
click at [1050, 444] on img at bounding box center [1027, 451] width 110 height 86
click at [897, 120] on img at bounding box center [884, 116] width 68 height 68
click at [897, 120] on img at bounding box center [885, 116] width 34 height 34
click at [166, 545] on div "Standard applique only supports certain colors so we’ve matched the colors in y…" at bounding box center [138, 557] width 207 height 75
click at [163, 577] on div "Standard applique only supports certain colors so we’ve matched the colors in y…" at bounding box center [140, 557] width 210 height 77
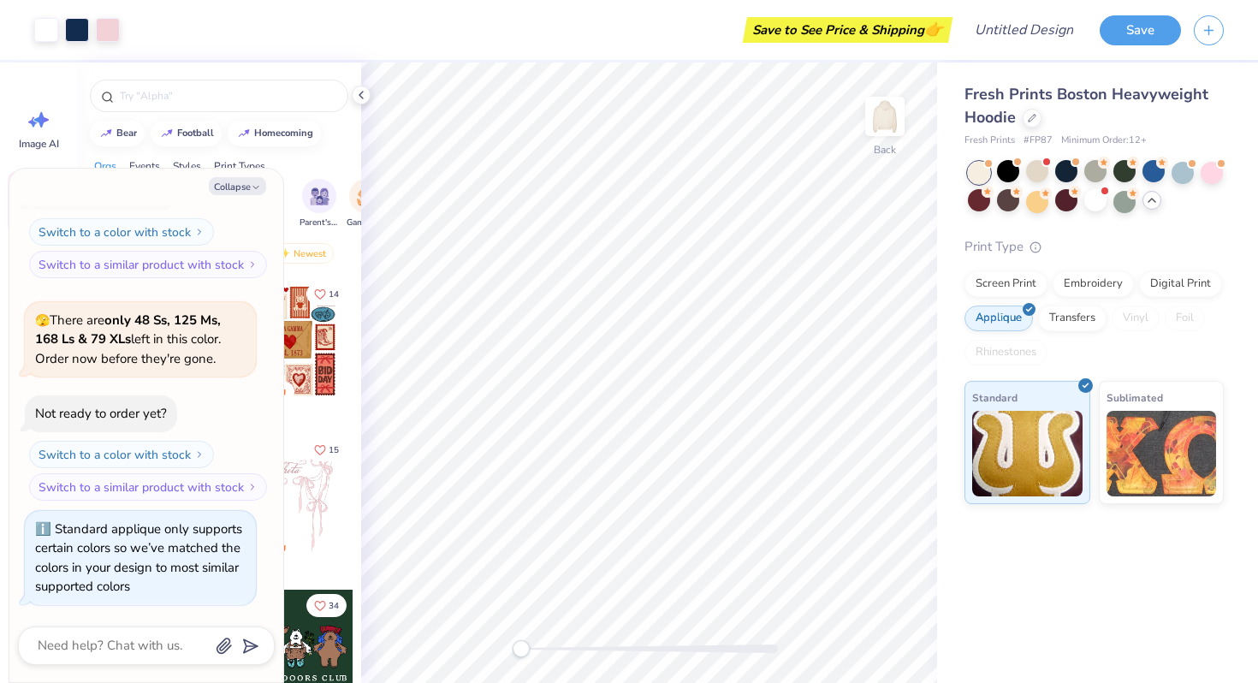
click at [163, 577] on div "Standard applique only supports certain colors so we’ve matched the colors in y…" at bounding box center [140, 557] width 210 height 77
type textarea "x"
click at [1173, 524] on div "Fresh Prints Boston Heavyweight Hoodie Fresh Prints # FP87 Minimum Order: 12 + …" at bounding box center [1097, 372] width 321 height 620
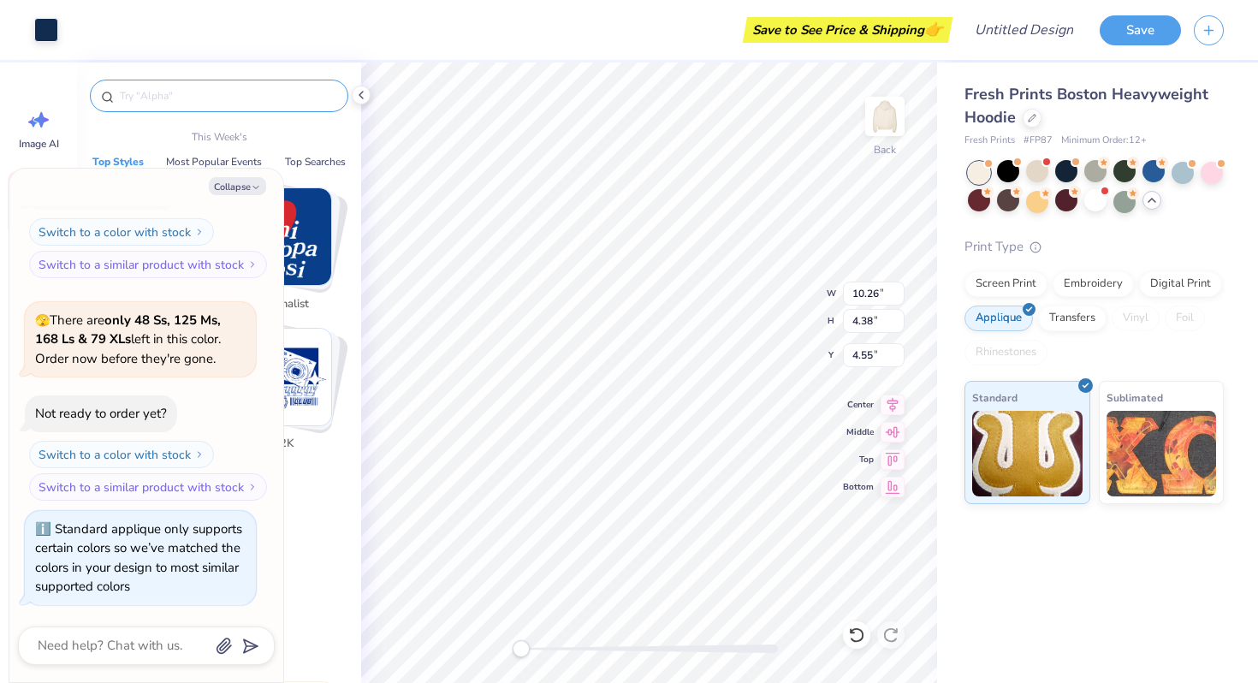
click at [296, 88] on input "text" at bounding box center [227, 95] width 219 height 17
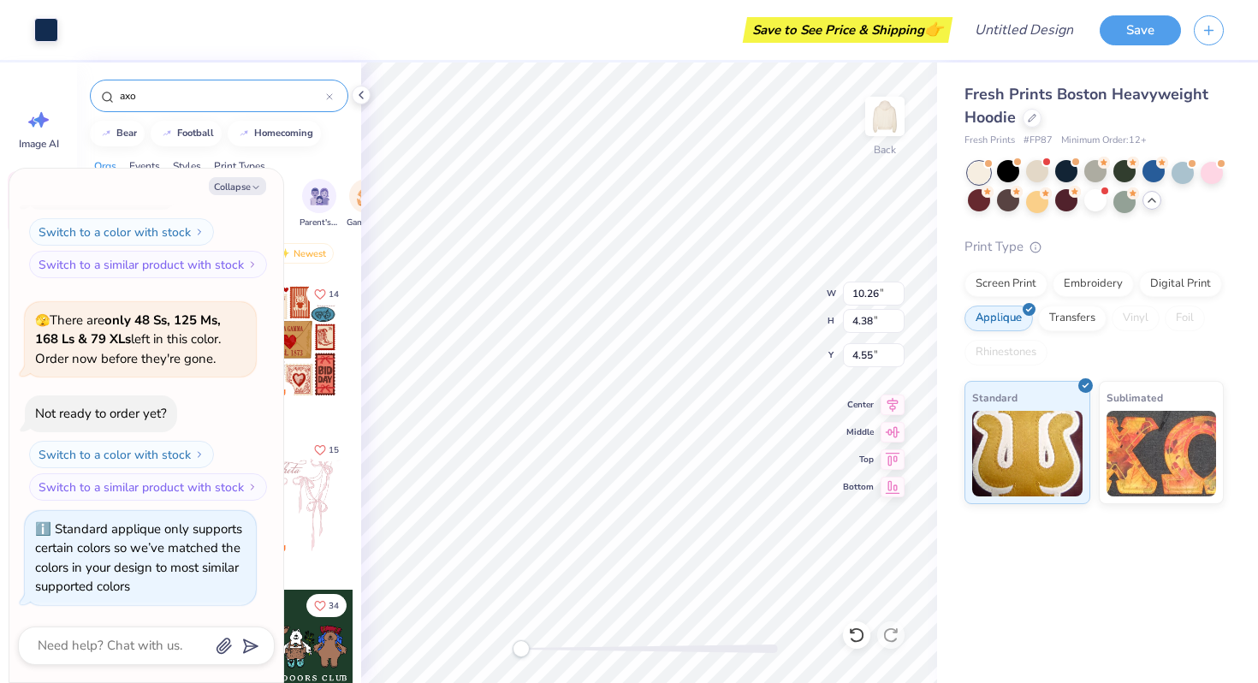
type input "axo"
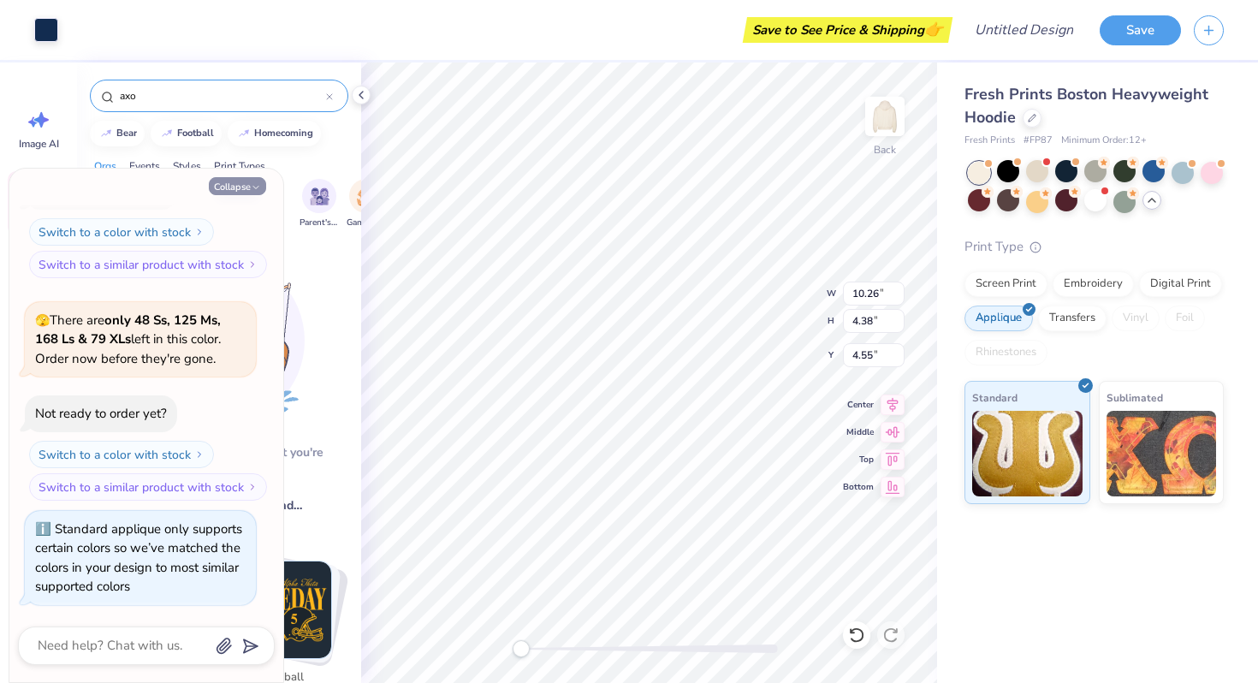
click at [242, 180] on button "Collapse" at bounding box center [237, 186] width 57 height 18
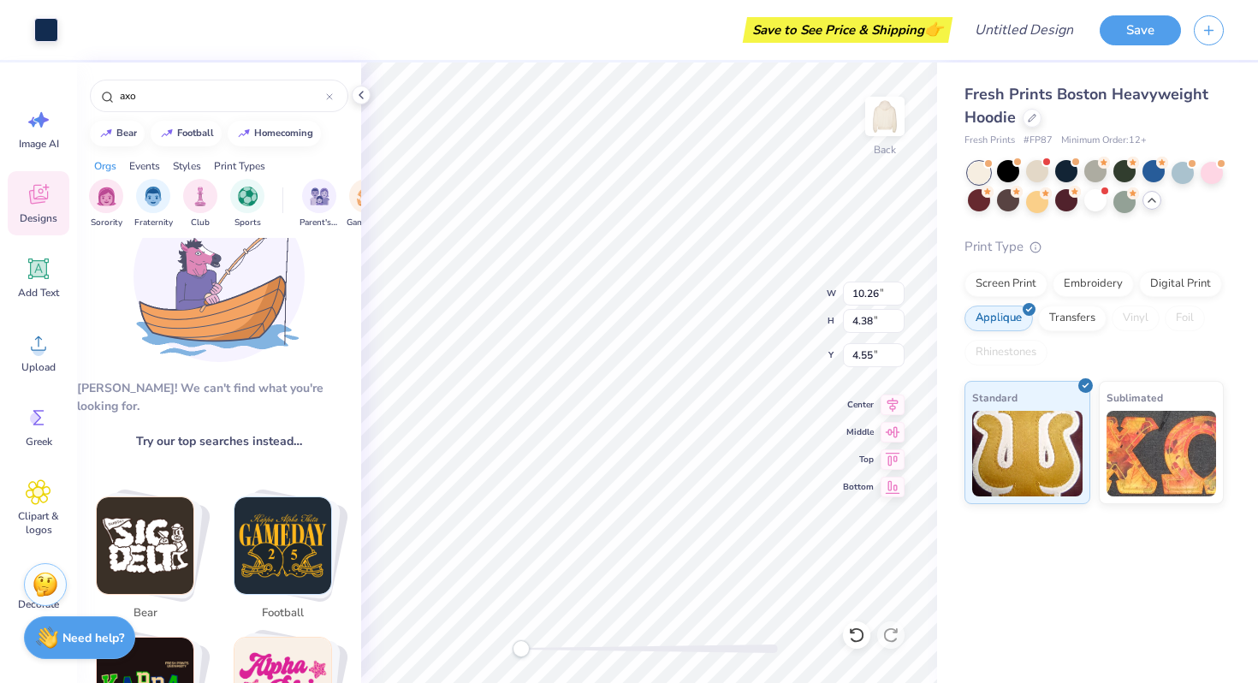
scroll to position [0, 0]
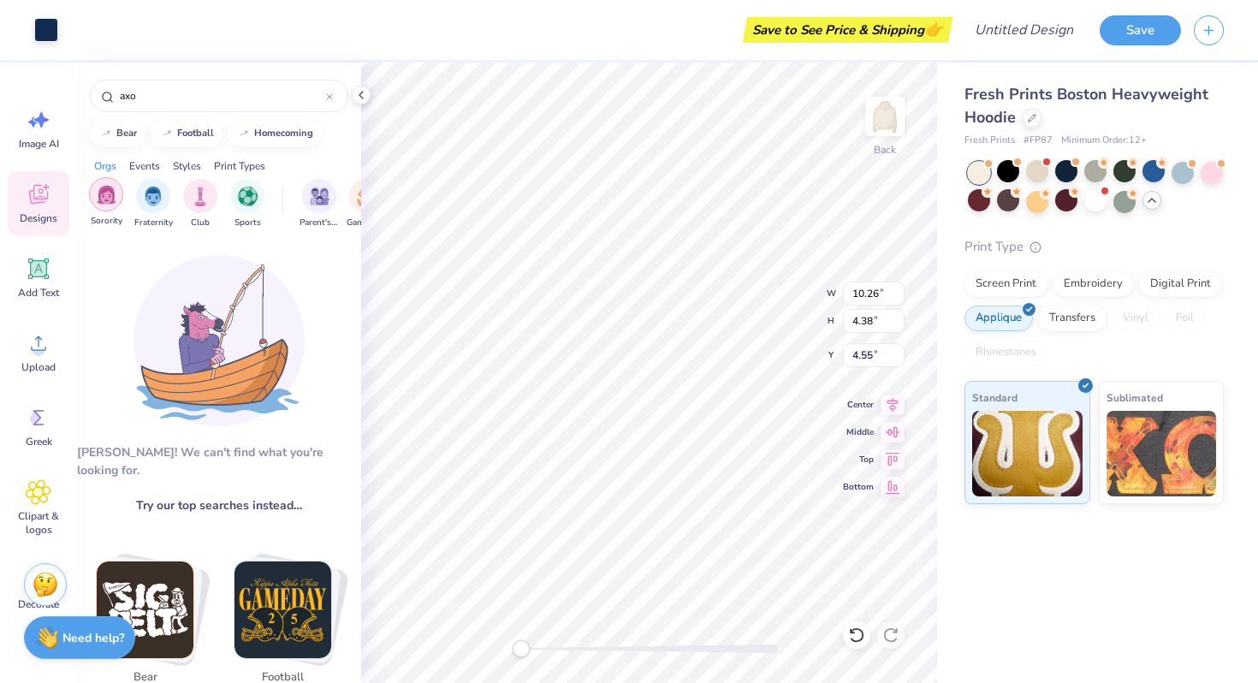
click at [115, 192] on img "filter for Sorority" at bounding box center [107, 195] width 20 height 20
click at [1162, 33] on button "Save" at bounding box center [1139, 28] width 81 height 30
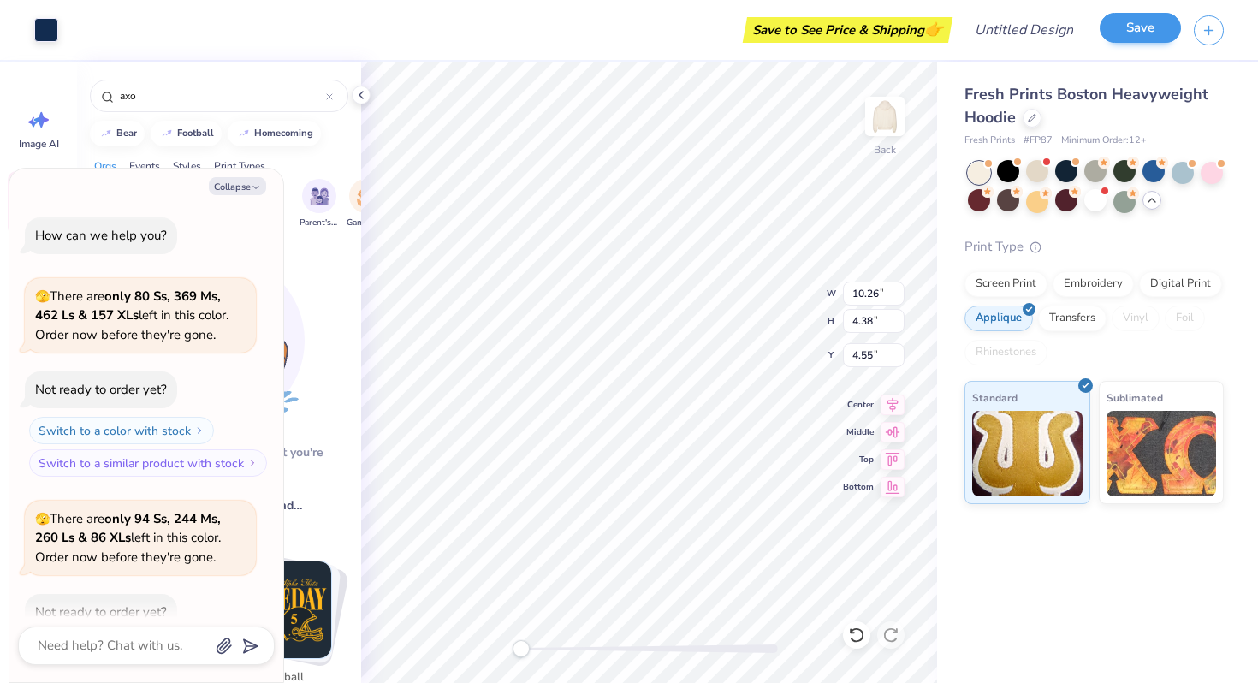
scroll to position [3011, 0]
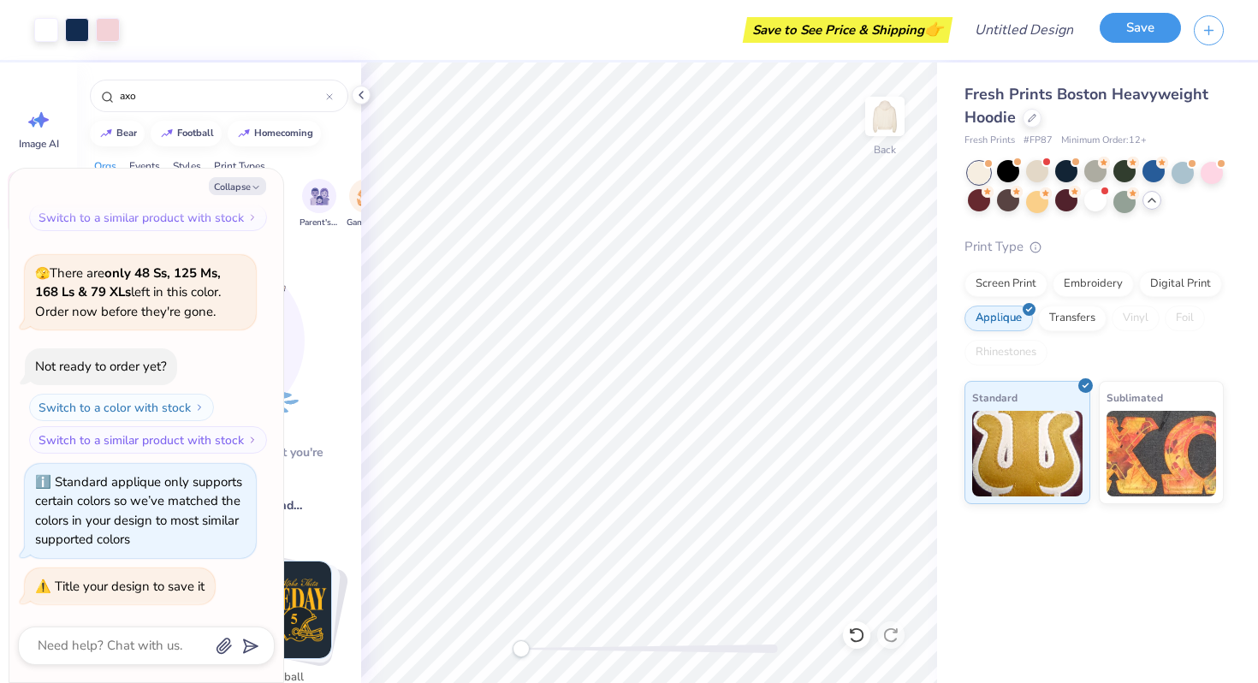
click at [1155, 22] on button "Save" at bounding box center [1139, 28] width 81 height 30
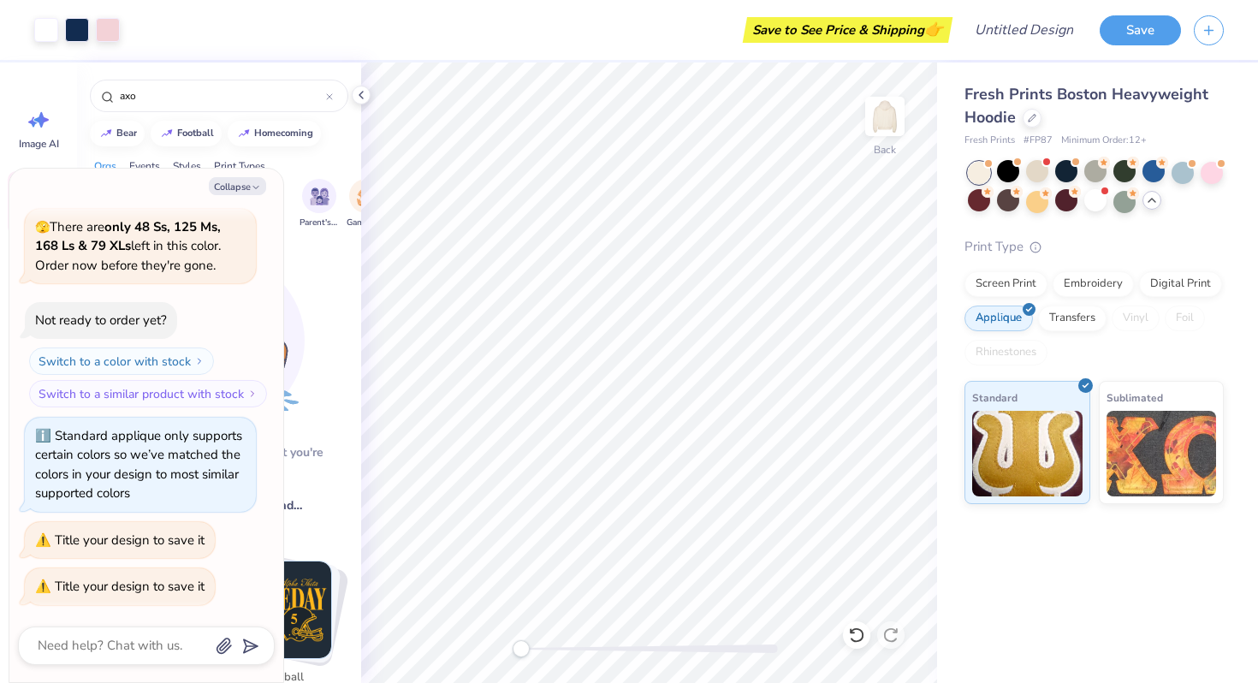
scroll to position [3161, 0]
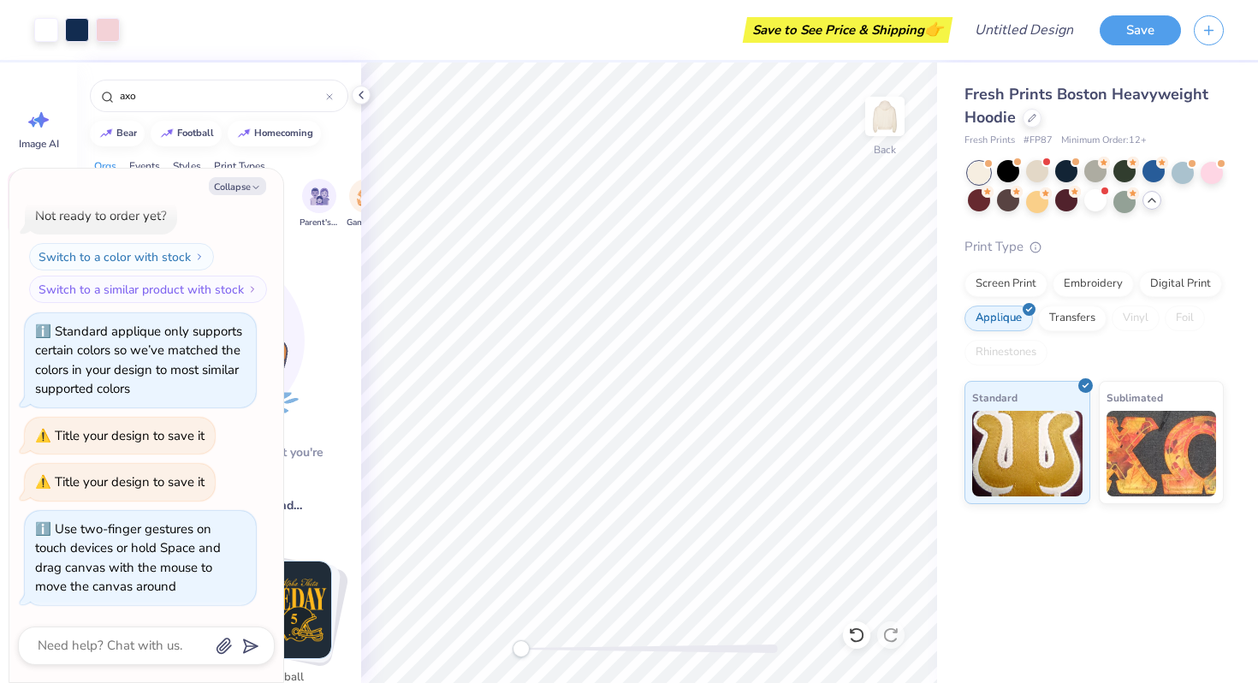
click at [364, 589] on div "Back" at bounding box center [649, 372] width 576 height 620
click at [1186, 175] on div at bounding box center [1182, 171] width 22 height 22
type textarea "x"
